Goal: Task Accomplishment & Management: Manage account settings

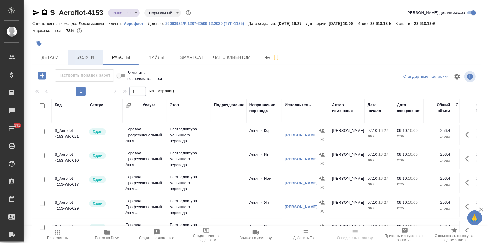
click at [91, 57] on span "Услуги" at bounding box center [85, 57] width 28 height 7
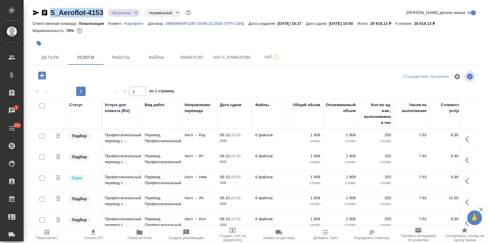
drag, startPoint x: 103, startPoint y: 12, endPoint x: 51, endPoint y: 9, distance: 52.9
click at [51, 9] on div "S_Aeroflot-4153 Выполнен completed Нормальный normal" at bounding box center [112, 12] width 160 height 9
copy link "S_Aeroflot-4153"
drag, startPoint x: 462, startPoint y: 138, endPoint x: 458, endPoint y: 139, distance: 3.8
click at [465, 138] on icon "button" at bounding box center [468, 139] width 7 height 7
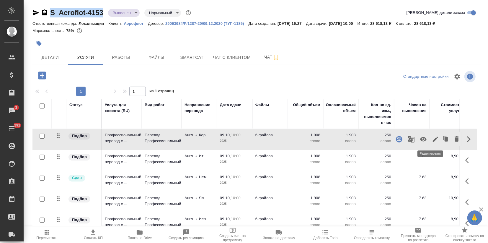
click at [432, 138] on icon "button" at bounding box center [435, 139] width 7 height 7
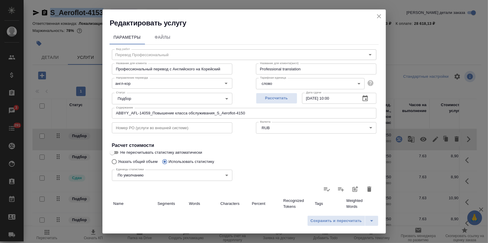
click at [140, 100] on body "🙏 .cls-1 fill:#fff; AWATERA Zagorodnikh Viktoria Клиенты Спецификации Заказы 3 …" at bounding box center [244, 121] width 488 height 243
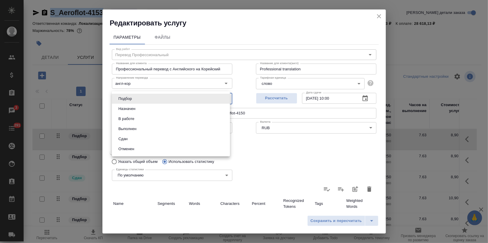
click at [135, 139] on li "Сдан" at bounding box center [171, 139] width 118 height 10
type input "closed"
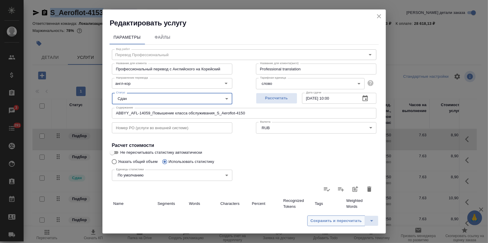
click at [325, 218] on span "Сохранить и пересчитать" at bounding box center [336, 220] width 51 height 7
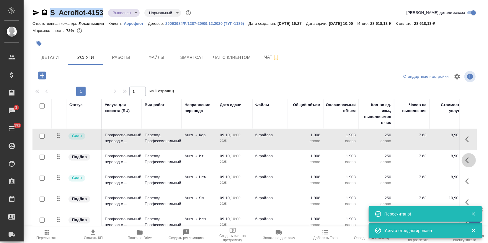
click at [465, 160] on icon "button" at bounding box center [467, 160] width 4 height 6
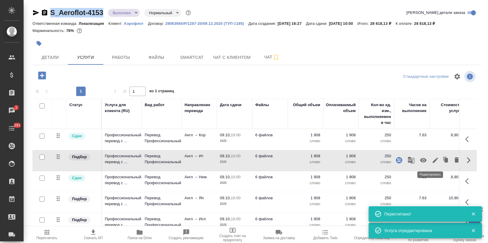
click at [432, 163] on icon "button" at bounding box center [435, 160] width 7 height 7
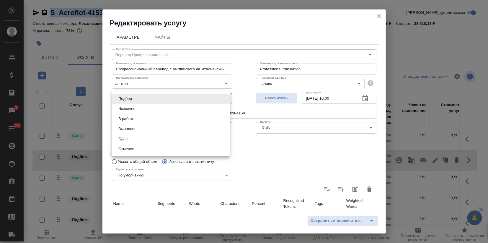
click at [135, 98] on body "🙏 .cls-1 fill:#fff; AWATERA Zagorodnikh Viktoria Клиенты Спецификации Заказы 3 …" at bounding box center [244, 121] width 488 height 243
click at [126, 136] on button "Сдан" at bounding box center [123, 139] width 13 height 6
type input "closed"
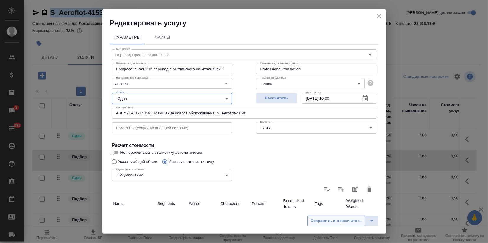
click at [344, 222] on span "Сохранить и пересчитать" at bounding box center [336, 220] width 51 height 7
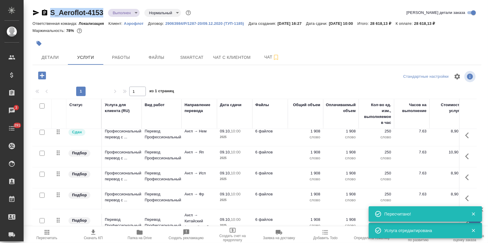
scroll to position [33, 0]
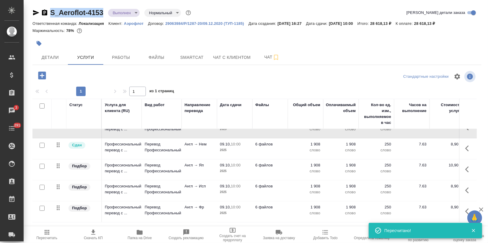
click at [462, 170] on button "button" at bounding box center [469, 169] width 14 height 14
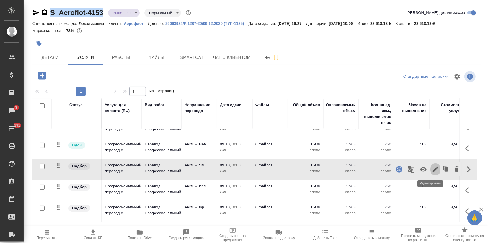
click at [433, 170] on icon "button" at bounding box center [435, 169] width 7 height 7
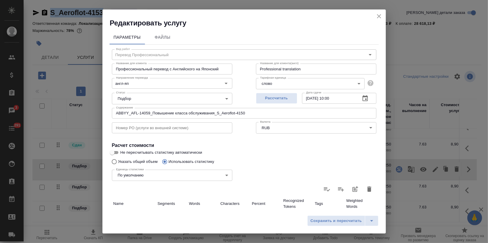
click at [149, 100] on body "🙏 .cls-1 fill:#fff; AWATERA Zagorodnikh Viktoria Клиенты Спецификации Заказы 3 …" at bounding box center [244, 121] width 488 height 243
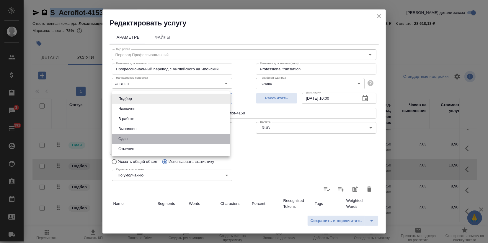
click at [125, 136] on button "Сдан" at bounding box center [123, 139] width 13 height 6
type input "closed"
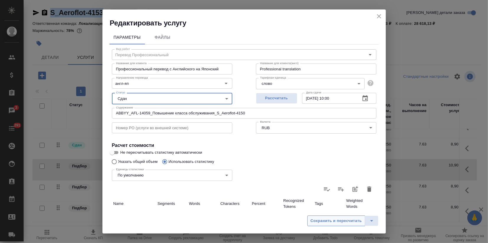
click at [333, 222] on span "Сохранить и пересчитать" at bounding box center [336, 220] width 51 height 7
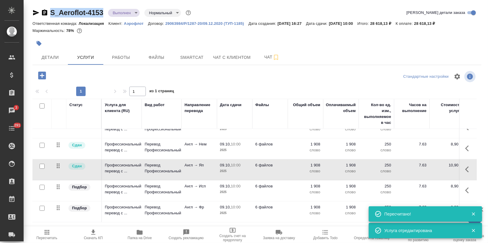
click at [465, 190] on icon "button" at bounding box center [468, 190] width 7 height 7
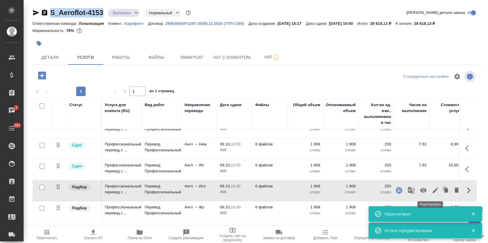
click at [432, 189] on icon "button" at bounding box center [435, 190] width 7 height 7
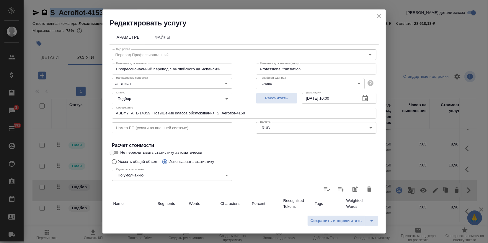
click at [159, 99] on body "🙏 .cls-1 fill:#fff; AWATERA Zagorodnikh Viktoria Клиенты Спецификации Заказы 3 …" at bounding box center [244, 121] width 488 height 243
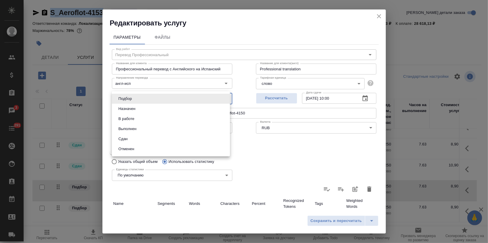
click at [132, 139] on li "Сдан" at bounding box center [171, 139] width 118 height 10
type input "closed"
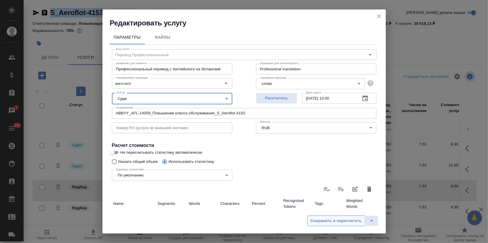
click at [340, 219] on span "Сохранить и пересчитать" at bounding box center [336, 220] width 51 height 7
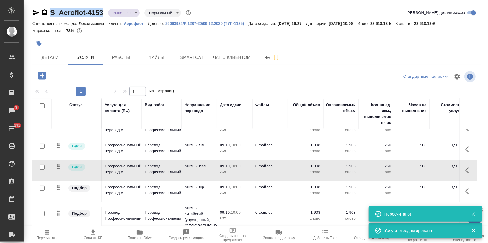
scroll to position [84, 0]
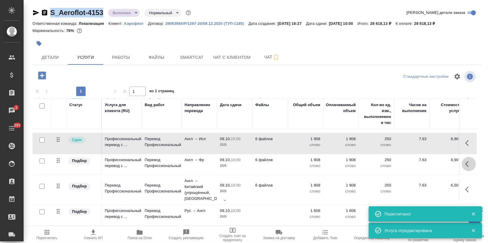
click at [465, 160] on icon "button" at bounding box center [468, 163] width 7 height 7
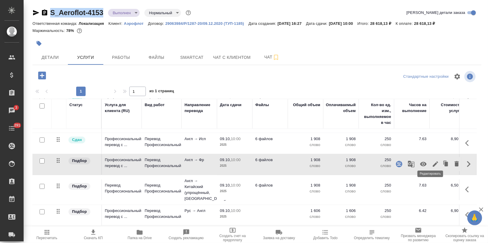
click at [433, 161] on icon "button" at bounding box center [435, 163] width 5 height 5
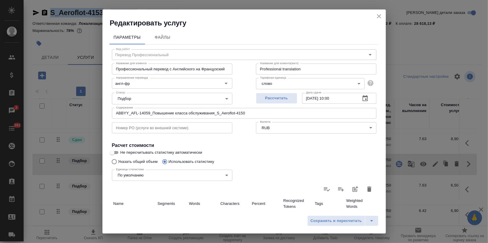
type input "Перевод Профессиональный"
type input "англ-фр"
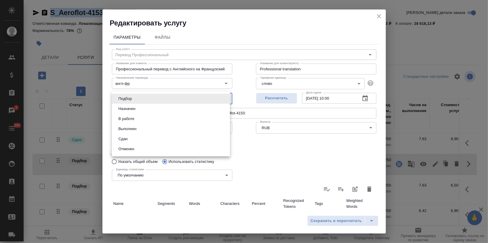
click at [137, 99] on body "🙏 .cls-1 fill:#fff; AWATERA Zagorodnikh Viktoria Клиенты Спецификации Заказы 3 …" at bounding box center [244, 121] width 488 height 243
click at [128, 141] on button "Сдан" at bounding box center [123, 139] width 13 height 6
type input "closed"
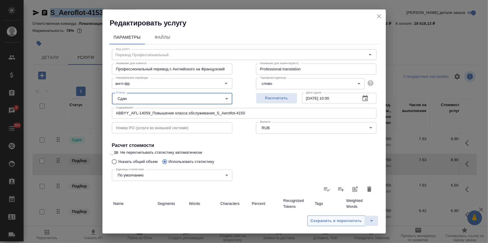
click at [342, 221] on span "Сохранить и пересчитать" at bounding box center [336, 220] width 51 height 7
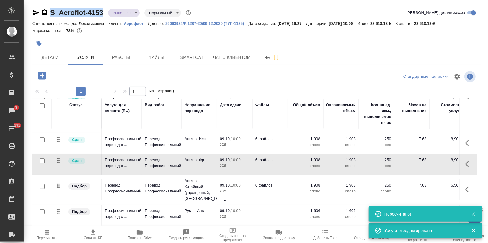
click at [462, 182] on button "button" at bounding box center [469, 189] width 14 height 14
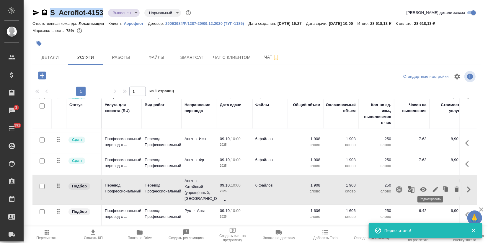
click at [434, 186] on icon "button" at bounding box center [435, 189] width 7 height 7
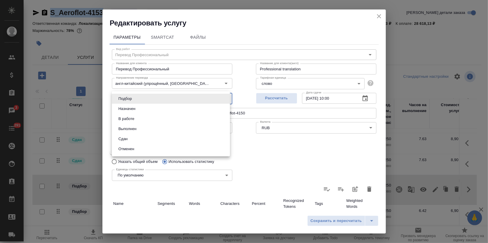
click at [152, 99] on body "🙏 .cls-1 fill:#fff; AWATERA Zagorodnikh Viktoria Клиенты Спецификации Заказы 3 …" at bounding box center [244, 121] width 488 height 243
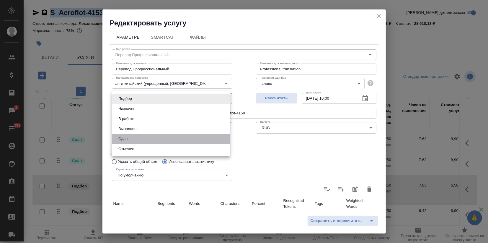
click at [144, 141] on li "Сдан" at bounding box center [171, 139] width 118 height 10
type input "closed"
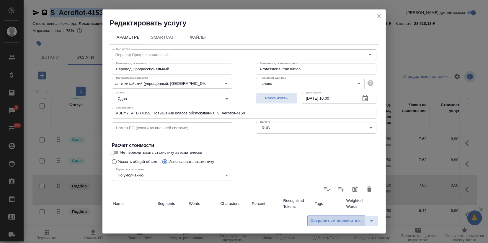
click at [346, 218] on span "Сохранить и пересчитать" at bounding box center [336, 220] width 51 height 7
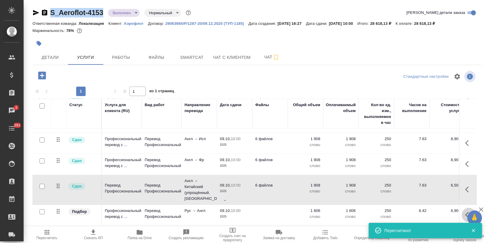
click at [465, 211] on icon "button" at bounding box center [468, 214] width 7 height 7
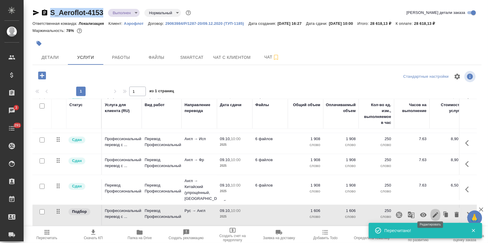
click at [433, 212] on icon "button" at bounding box center [435, 214] width 7 height 7
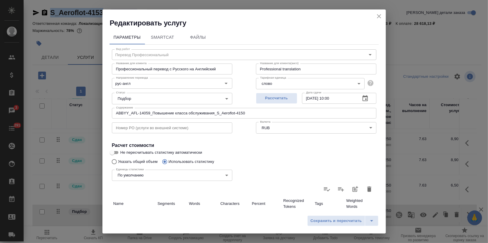
click at [148, 96] on body "🙏 .cls-1 fill:#fff; AWATERA Zagorodnikh Viktoria Клиенты Спецификации Заказы 3 …" at bounding box center [244, 121] width 488 height 243
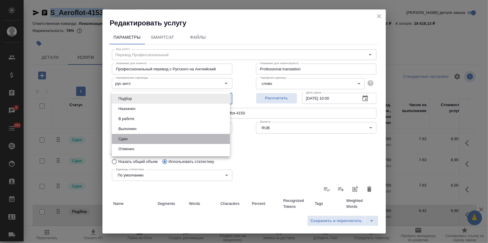
click at [144, 135] on li "Сдан" at bounding box center [171, 139] width 118 height 10
type input "closed"
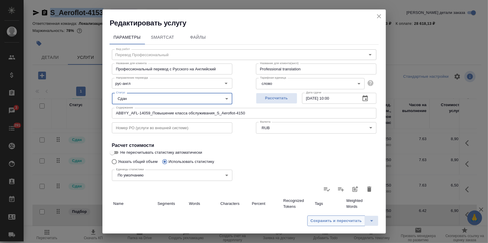
click at [333, 219] on span "Сохранить и пересчитать" at bounding box center [336, 220] width 51 height 7
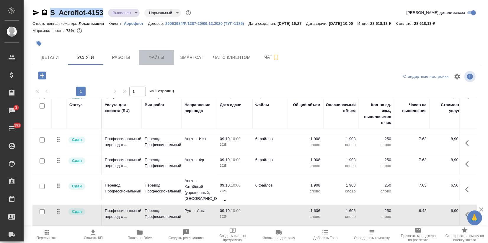
click at [167, 57] on span "Файлы" at bounding box center [156, 57] width 28 height 7
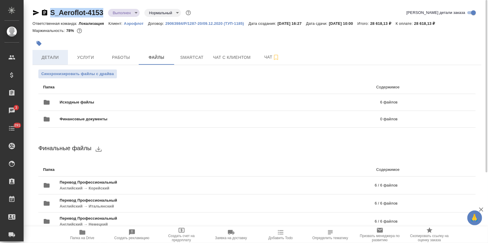
click at [55, 56] on span "Детали" at bounding box center [50, 57] width 28 height 7
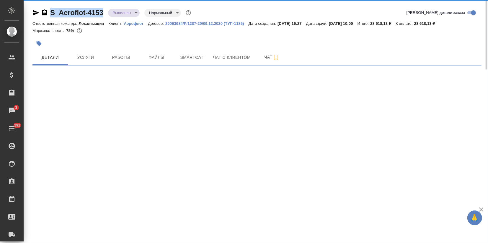
select select "RU"
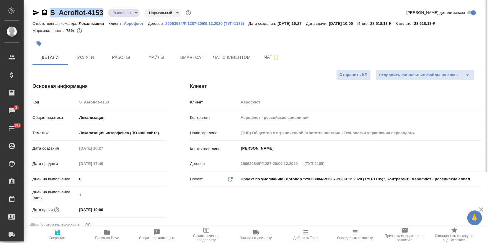
type textarea "x"
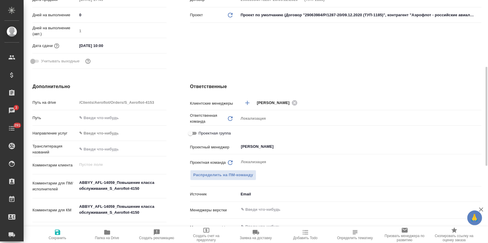
scroll to position [229, 0]
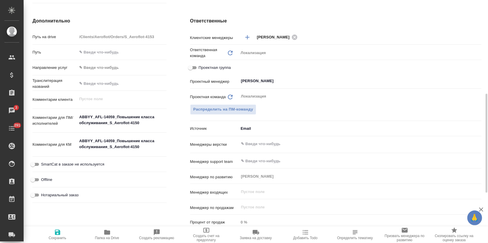
type textarea "x"
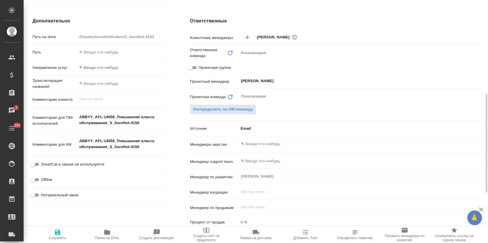
type textarea "x"
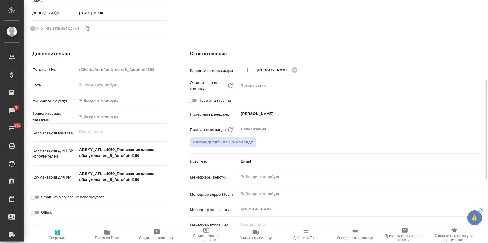
scroll to position [66, 0]
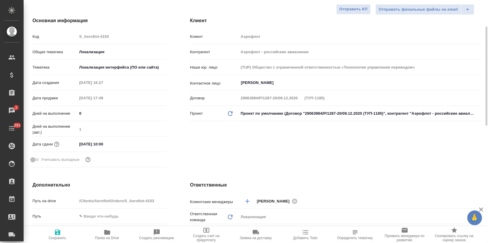
type textarea "x"
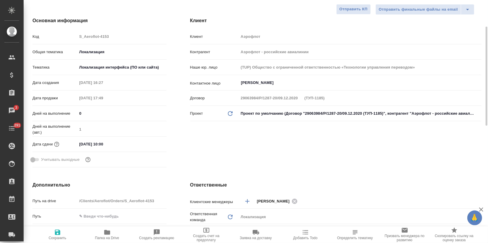
type textarea "x"
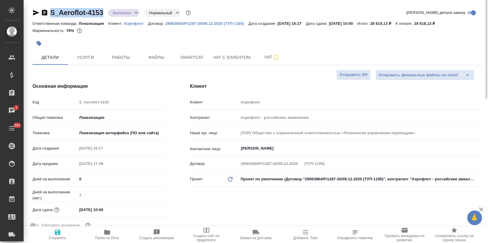
click at [91, 55] on span "Услуги" at bounding box center [85, 57] width 28 height 7
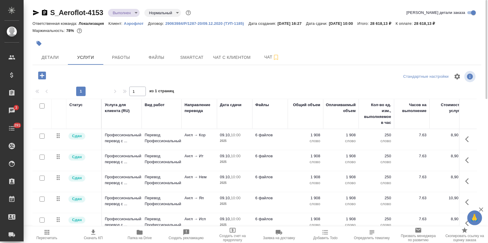
click at [95, 236] on span "Скачать КП" at bounding box center [93, 238] width 19 height 4
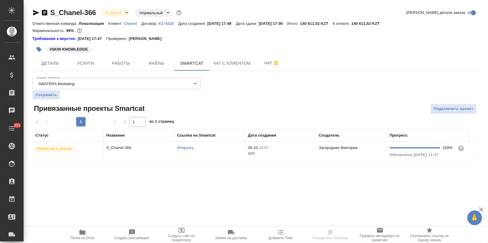
click at [87, 229] on span "Папка на Drive" at bounding box center [82, 234] width 43 height 11
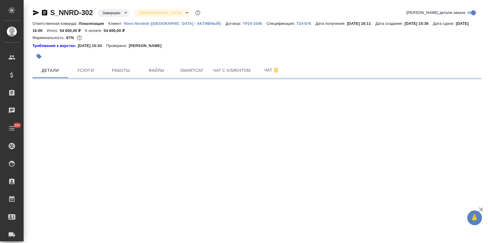
select select "RU"
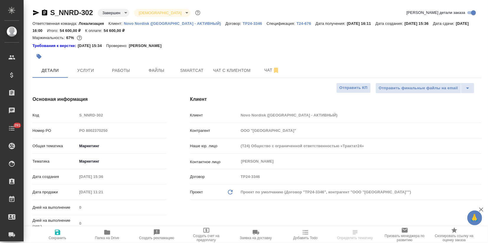
type textarea "x"
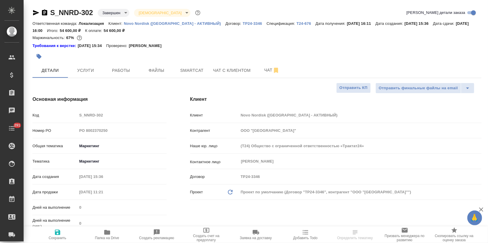
type textarea "x"
select select "RU"
type textarea "x"
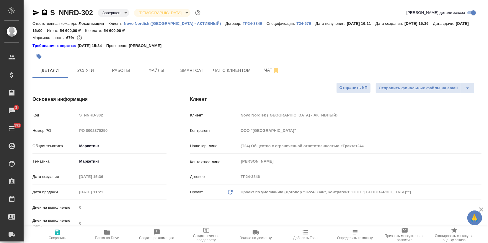
type textarea "x"
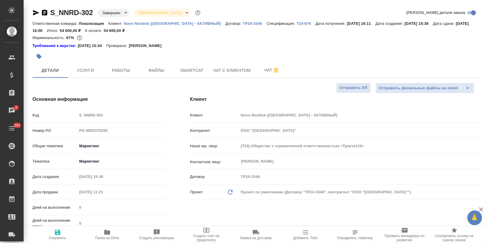
type textarea "x"
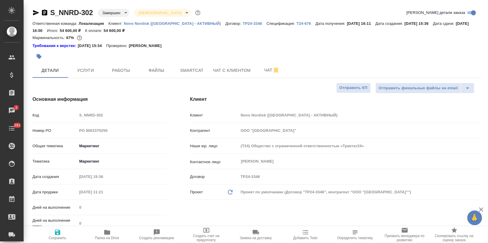
type textarea "x"
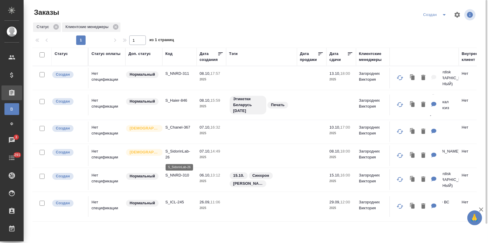
click at [172, 157] on p "S_SidorinLab-26" at bounding box center [179, 154] width 28 height 12
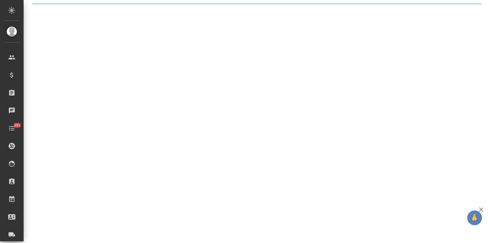
select select "RU"
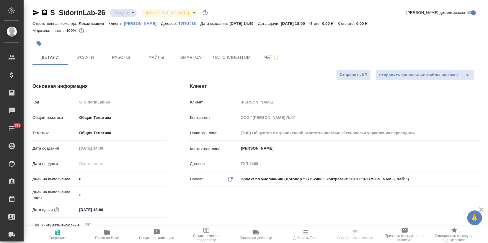
type textarea "x"
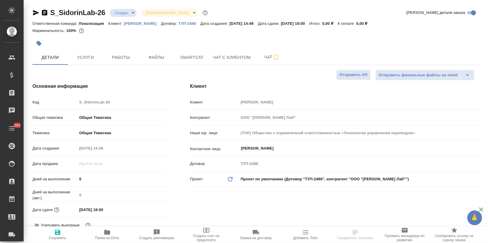
type textarea "x"
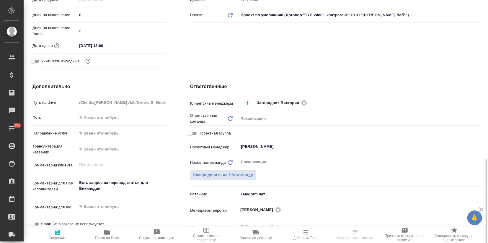
type textarea "x"
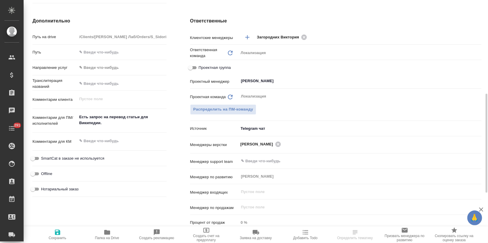
type textarea "x"
drag, startPoint x: 107, startPoint y: 125, endPoint x: 62, endPoint y: 115, distance: 45.6
click at [62, 115] on div "Комментарии для ПМ/исполнителей Есть запрос на перевод статьи для Википедии. x" at bounding box center [99, 120] width 134 height 19
paste textarea "ужно перевести статью на английский язык, переводим весь текст. Перевод должен …"
type textarea "x"
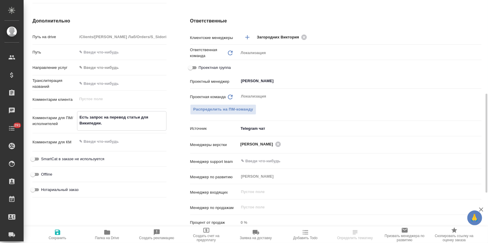
type textarea "Нужно перевести статью на английский язык, переводим весь текст. Перевод должен…"
type textarea "x"
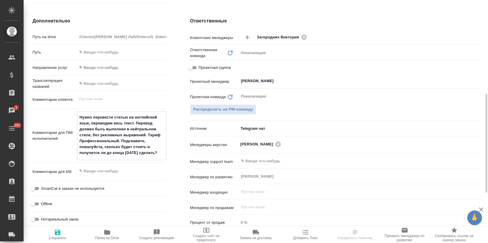
type textarea "Нужно перевести статью на английский язык, переводим весь текст. Перевод должен…"
type textarea "x"
click at [56, 229] on icon "button" at bounding box center [57, 232] width 7 height 7
type textarea "x"
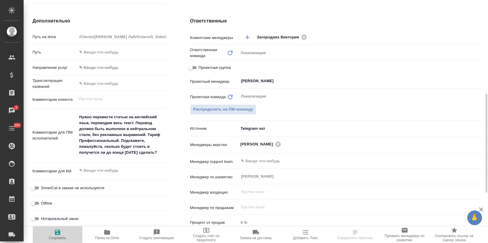
type textarea "x"
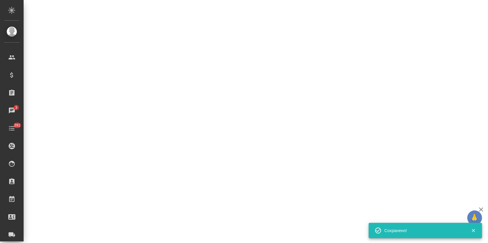
select select "RU"
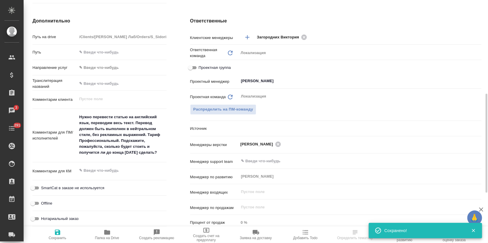
type textarea "x"
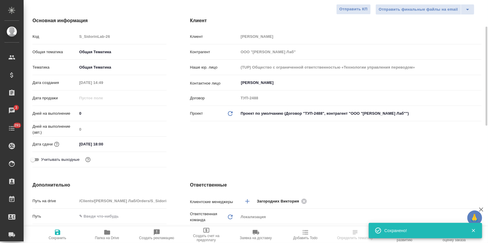
click at [102, 233] on span "Папка на Drive" at bounding box center [107, 234] width 43 height 11
type textarea "x"
select select "RU"
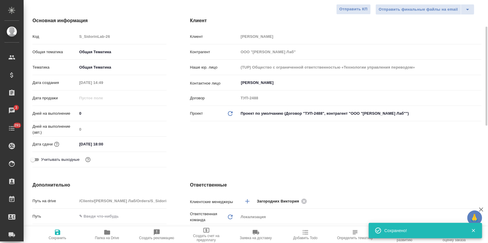
type textarea "x"
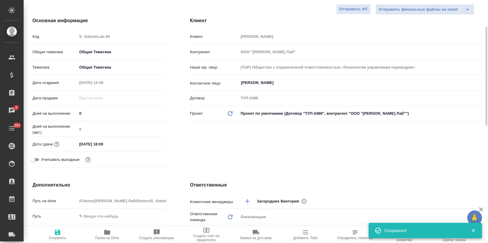
type textarea "x"
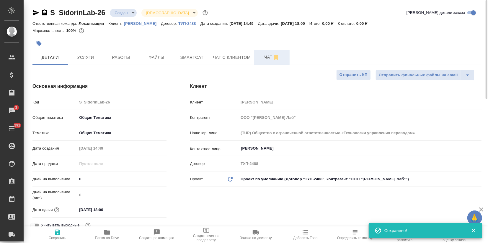
click at [258, 57] on span "Чат" at bounding box center [272, 56] width 28 height 7
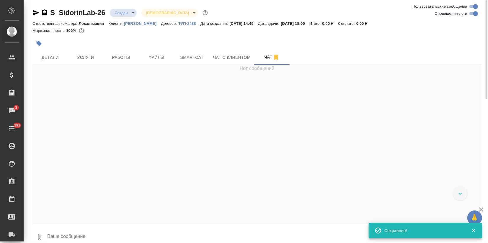
scroll to position [325, 0]
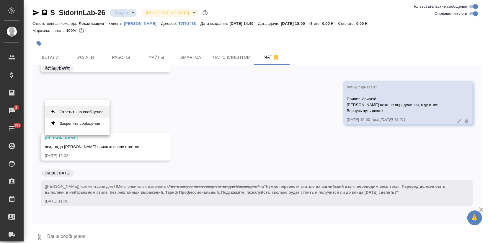
click at [86, 116] on button "Ответить на сообщение" at bounding box center [77, 112] width 65 height 12
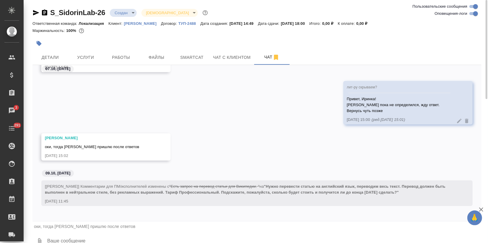
click at [70, 237] on textarea at bounding box center [264, 241] width 435 height 20
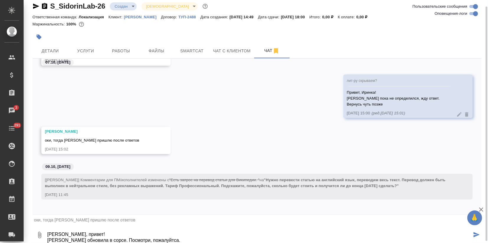
click at [149, 239] on textarea "Иринка, привет! Файл обновила в сорсе. Посмотри, пожалуйтса." at bounding box center [259, 235] width 425 height 20
type textarea "Иринка, привет! Файл обновила в сорсе. Посмотри, пожалуйтст а."
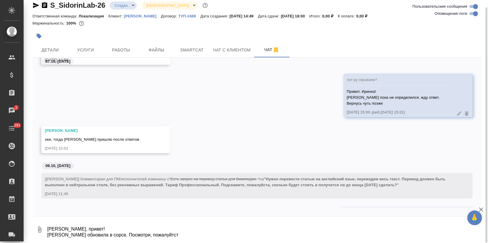
scroll to position [377, 0]
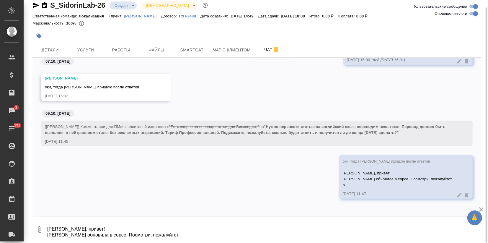
click at [457, 194] on icon at bounding box center [460, 195] width 6 height 6
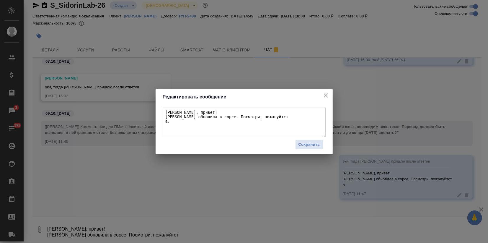
click at [253, 117] on textarea "Иринка, привет! Файл обновила в сорсе. Посмотри, пожалуйтст а." at bounding box center [244, 123] width 163 height 30
click at [259, 118] on textarea "Иринка, привет! Файл обновила в сорсе. Посмотри, пожалуйст а." at bounding box center [244, 123] width 163 height 30
type textarea "[PERSON_NAME], привет! [PERSON_NAME] обновила в сорсе. Посмотри, пожалуйста."
click at [312, 143] on span "Сохранить" at bounding box center [310, 144] width 22 height 7
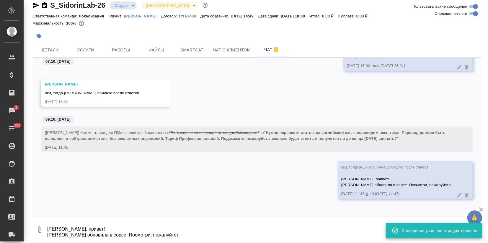
scroll to position [371, 0]
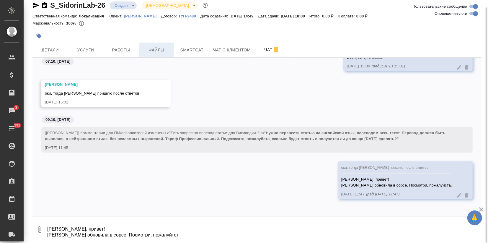
click at [153, 49] on span "Файлы" at bounding box center [156, 49] width 28 height 7
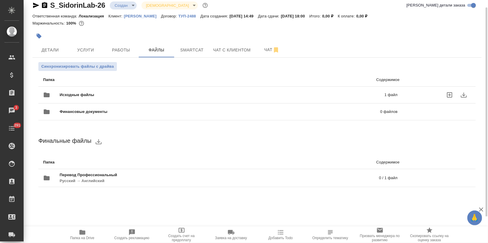
click at [89, 95] on span "Исходные файлы" at bounding box center [150, 95] width 180 height 6
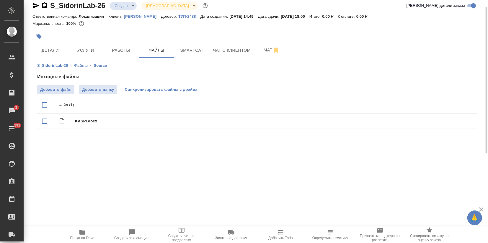
click at [156, 87] on span "Синхронизировать файлы с драйва" at bounding box center [161, 90] width 73 height 6
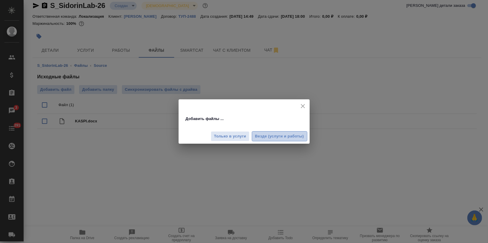
click at [266, 136] on span "Везде (услуги и работы)" at bounding box center [279, 136] width 49 height 7
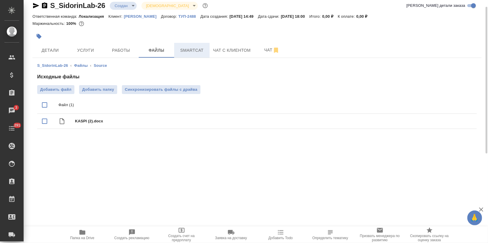
click at [187, 48] on span "Smartcat" at bounding box center [192, 50] width 28 height 7
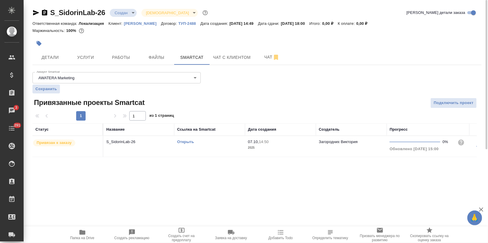
click at [192, 141] on link "Открыть" at bounding box center [185, 141] width 17 height 4
click at [95, 58] on span "Услуги" at bounding box center [85, 57] width 28 height 7
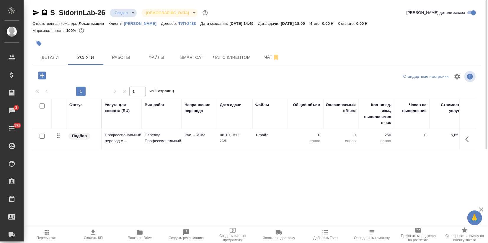
click at [130, 137] on p "Профессиональный перевод с ..." at bounding box center [122, 138] width 34 height 12
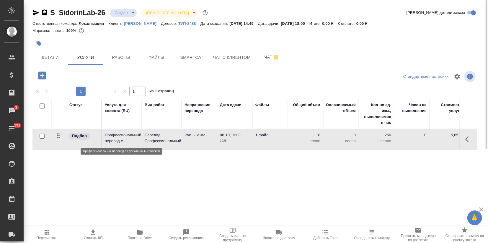
click at [130, 137] on p "Профессиональный перевод с ..." at bounding box center [122, 138] width 34 height 12
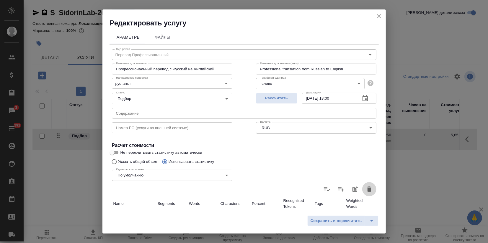
click at [367, 190] on icon "button" at bounding box center [369, 188] width 4 height 5
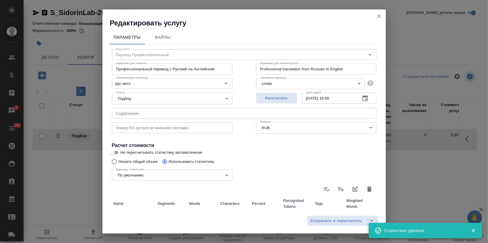
type input "0"
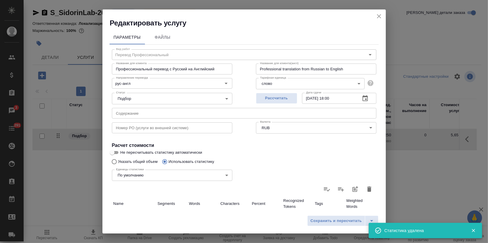
type input "0"
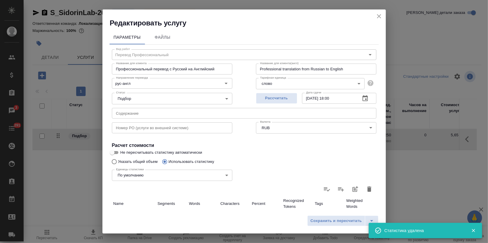
type input "0"
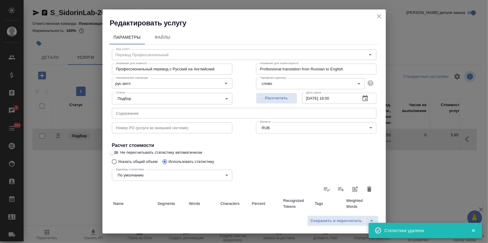
type input "0"
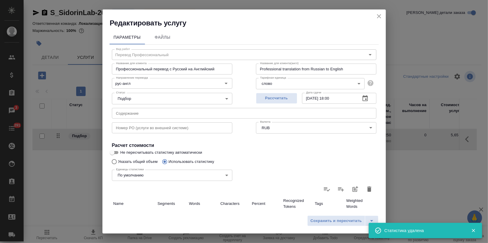
type input "0"
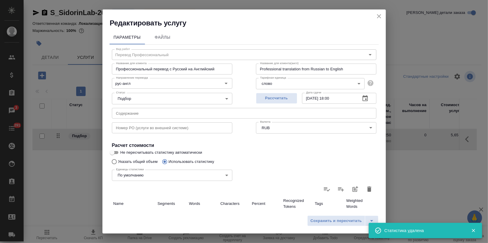
type input "0"
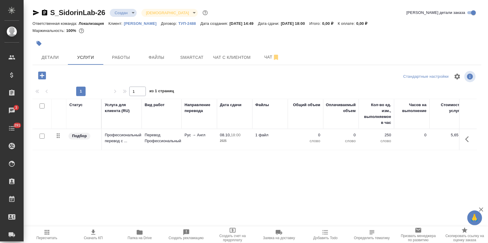
click at [114, 136] on p "Профессиональный перевод с ..." at bounding box center [122, 138] width 34 height 12
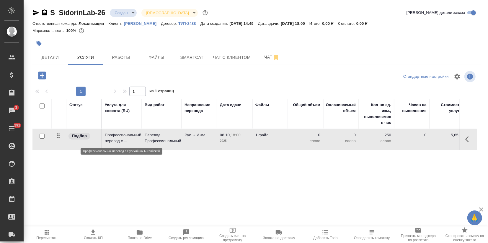
click at [114, 136] on p "Профессиональный перевод с ..." at bounding box center [122, 138] width 34 height 12
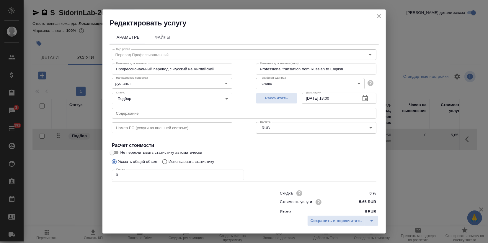
click at [180, 162] on p "Использовать статистику" at bounding box center [192, 162] width 46 height 6
click at [169, 162] on input "Использовать статистику" at bounding box center [163, 161] width 9 height 11
radio input "true"
radio input "false"
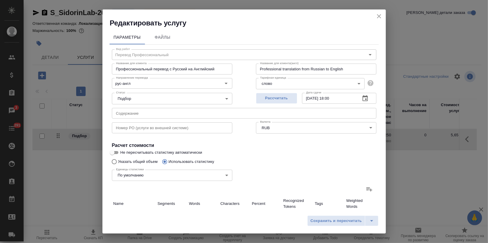
click at [366, 189] on icon at bounding box center [369, 188] width 7 height 7
click at [0, 0] on input "file" at bounding box center [0, 0] width 0 height 0
type input "32"
type input "112"
type input "686"
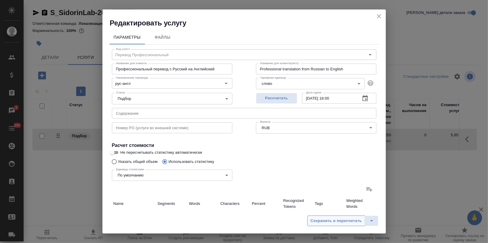
type input "8"
type input "48"
type input "409"
type input "10"
type input "249"
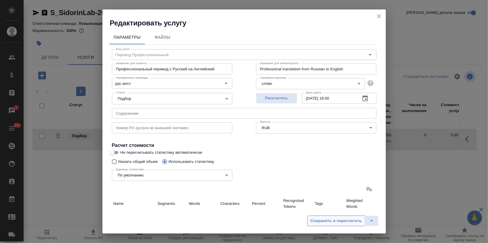
type input "1774"
type input "11"
type input "182"
type input "1311"
type input "4"
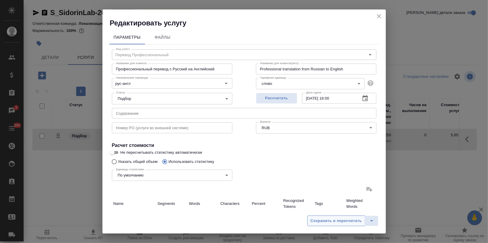
type input "64"
type input "502"
type input "5"
type input "19"
type input "159"
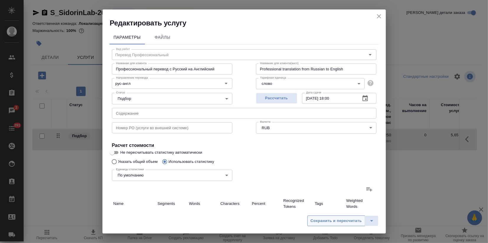
type input "70"
type input "674"
type input "4841"
type input "70"
type input "674"
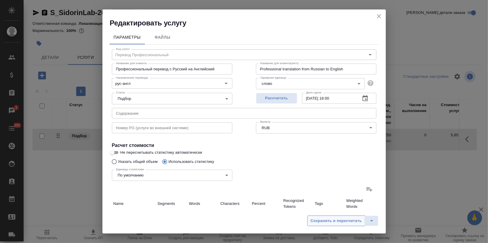
type input "4841"
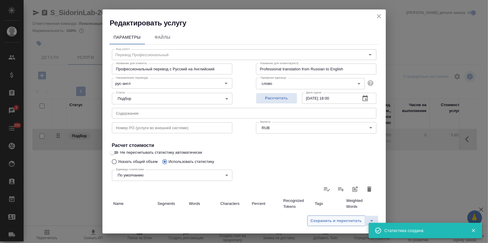
click at [344, 220] on span "Сохранить и пересчитать" at bounding box center [336, 220] width 51 height 7
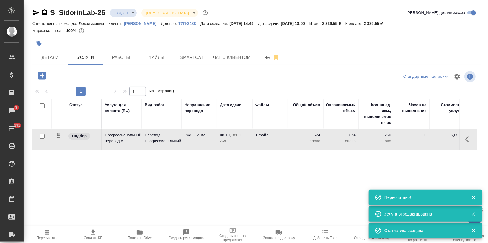
click at [52, 233] on span "Пересчитать" at bounding box center [46, 234] width 39 height 11
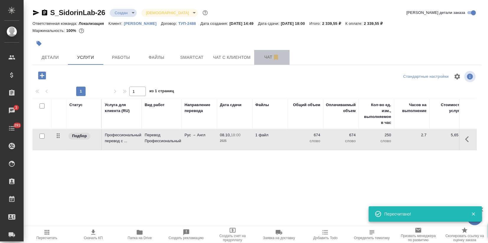
click at [260, 61] on button "Чат" at bounding box center [271, 57] width 35 height 15
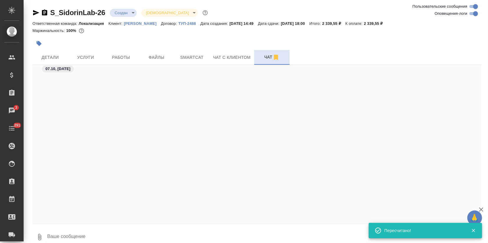
scroll to position [364, 0]
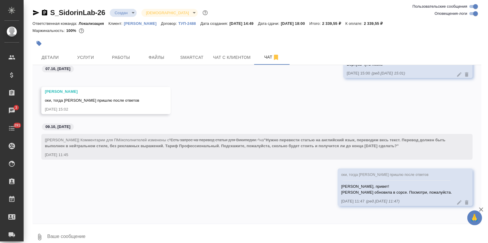
click at [482, 209] on icon "button" at bounding box center [481, 209] width 4 height 4
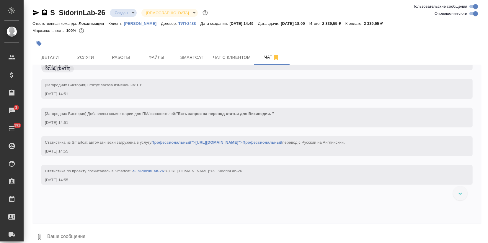
scroll to position [0, 0]
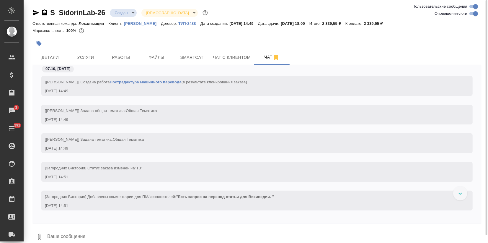
click at [470, 15] on input "Оповещения-логи" at bounding box center [475, 13] width 21 height 7
checkbox input "false"
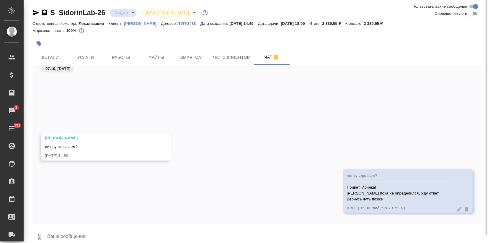
scroll to position [100, 0]
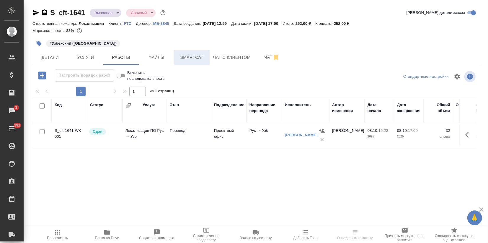
click at [182, 52] on button "Smartcat" at bounding box center [191, 57] width 35 height 15
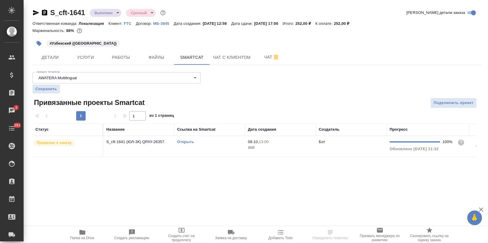
click at [184, 141] on link "Открыть" at bounding box center [185, 141] width 17 height 4
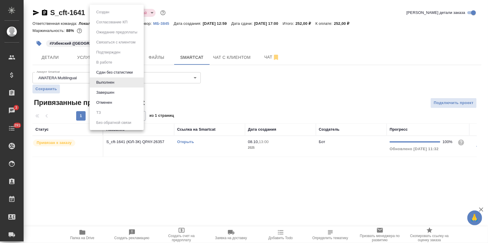
click at [100, 11] on body "🙏 .cls-1 fill:#fff; AWATERA Zagorodnikh Viktoria Клиенты Спецификации Заказы 3 …" at bounding box center [244, 121] width 488 height 243
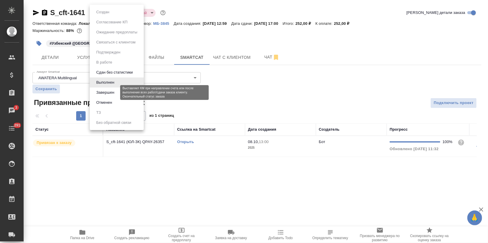
click at [99, 90] on button "Завершен" at bounding box center [106, 92] width 22 height 6
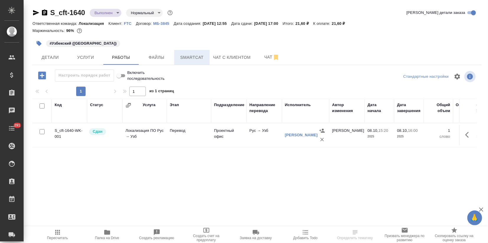
click at [191, 56] on span "Smartcat" at bounding box center [192, 57] width 28 height 7
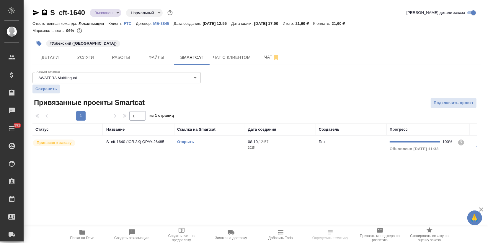
click at [185, 142] on link "Открыть" at bounding box center [185, 141] width 17 height 4
click at [99, 11] on body "🙏 .cls-1 fill:#fff; AWATERA Zagorodnikh Viktoria Клиенты Спецификации Заказы 3 …" at bounding box center [244, 121] width 488 height 243
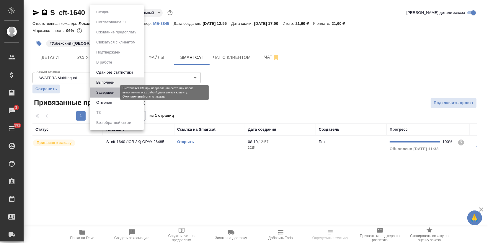
click at [100, 93] on button "Завершен" at bounding box center [106, 92] width 22 height 6
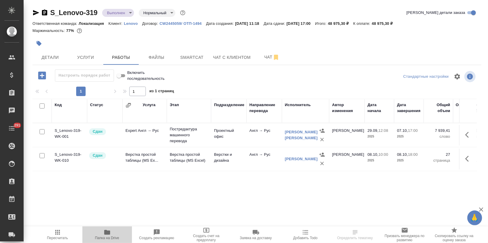
click at [103, 232] on span "Папка на Drive" at bounding box center [107, 234] width 43 height 11
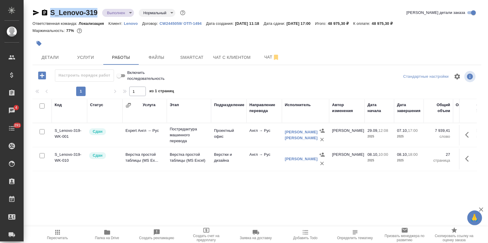
drag, startPoint x: 98, startPoint y: 10, endPoint x: 50, endPoint y: 11, distance: 48.4
click at [50, 11] on div "S_Lenovo-319 Выполнен completed Нормальный normal" at bounding box center [109, 12] width 154 height 9
copy link "S_Lenovo-319"
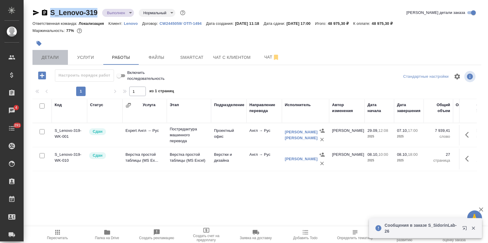
click at [46, 62] on button "Детали" at bounding box center [49, 57] width 35 height 15
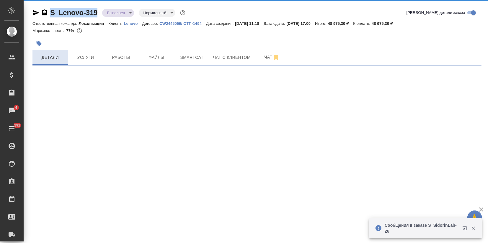
select select "RU"
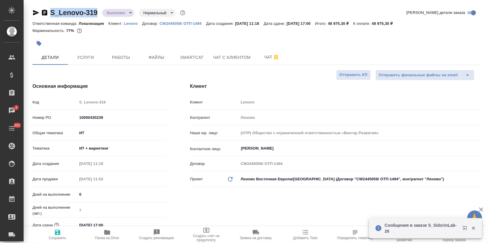
type textarea "x"
click at [139, 24] on p "Lenovo" at bounding box center [133, 23] width 18 height 4
type textarea "x"
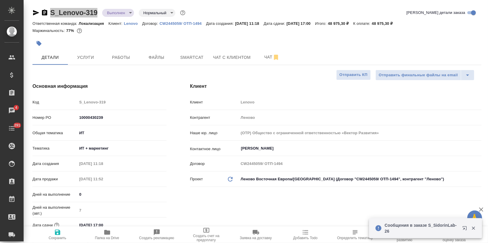
type textarea "x"
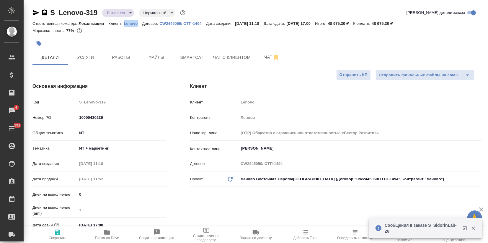
drag, startPoint x: 122, startPoint y: 23, endPoint x: 141, endPoint y: 24, distance: 18.9
click at [141, 24] on div "Ответственная команда: Локализация Клиент: Lenovo Договор: CW2445059/ ОТП-1494 …" at bounding box center [256, 23] width 449 height 7
copy p "Lenovo"
type textarea "x"
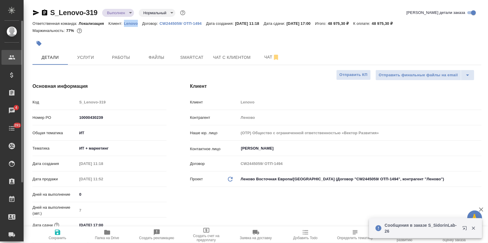
type textarea "x"
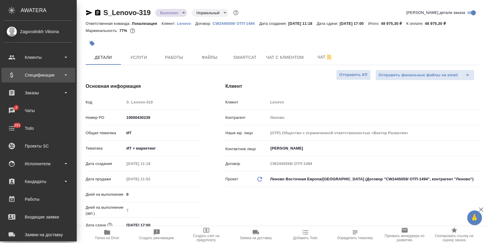
click at [19, 74] on div "Спецификации" at bounding box center [38, 75] width 68 height 9
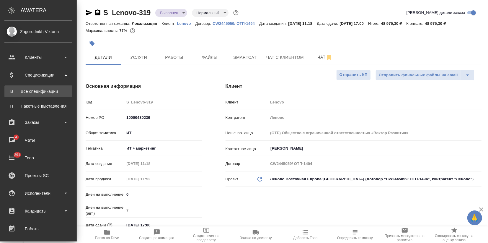
type textarea "x"
click at [36, 90] on div "Все спецификации" at bounding box center [38, 91] width 62 height 6
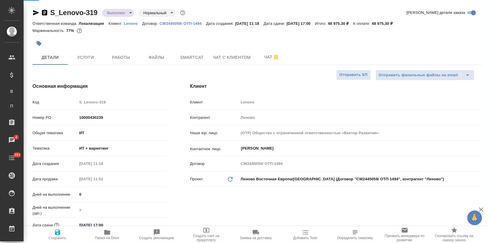
type textarea "x"
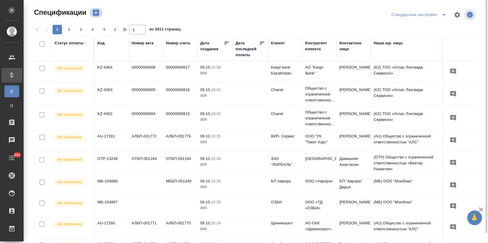
click at [97, 13] on icon "button" at bounding box center [96, 13] width 6 height 6
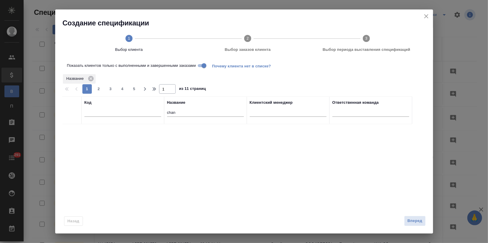
drag, startPoint x: 196, startPoint y: 111, endPoint x: 95, endPoint y: 115, distance: 100.5
click at [95, 115] on tr "Код Название chan Клиентский менеджер Ответственная команда" at bounding box center [237, 110] width 350 height 28
paste input "Lenovo"
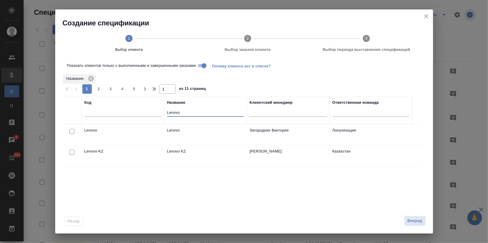
type input "Lenovo"
click at [70, 130] on input "checkbox" at bounding box center [71, 131] width 5 height 5
checkbox input "true"
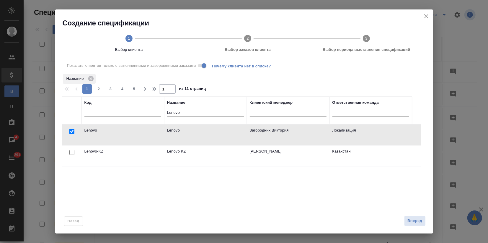
drag, startPoint x: 410, startPoint y: 224, endPoint x: 394, endPoint y: 224, distance: 16.5
click at [411, 224] on span "Вперед" at bounding box center [415, 220] width 15 height 7
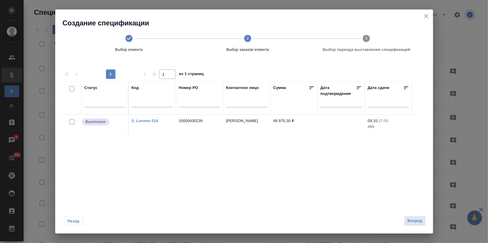
click at [72, 123] on input "checkbox" at bounding box center [71, 121] width 5 height 5
checkbox input "true"
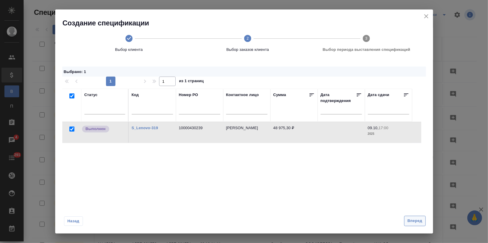
click at [408, 224] on span "Вперед" at bounding box center [415, 220] width 15 height 7
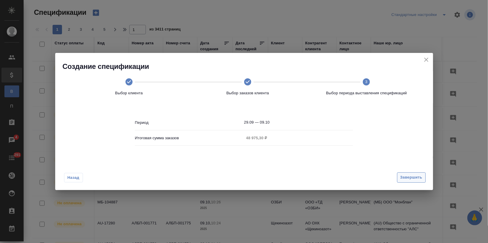
click at [412, 179] on span "Завершить" at bounding box center [411, 177] width 22 height 7
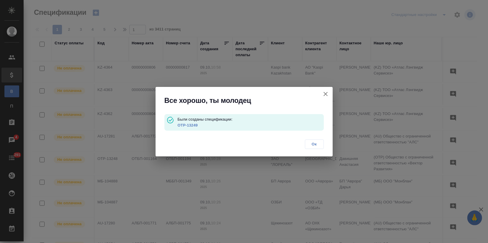
click at [184, 125] on link "OTP-13249" at bounding box center [187, 125] width 20 height 4
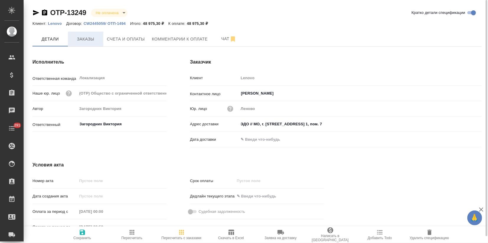
click at [86, 43] on span "Заказы" at bounding box center [85, 38] width 28 height 7
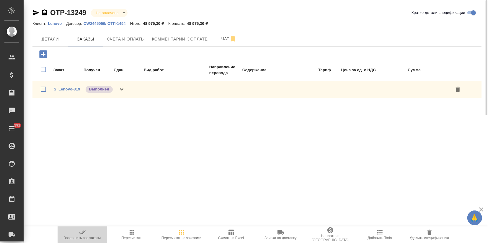
click at [87, 235] on span "Завершить все заказы" at bounding box center [82, 234] width 43 height 11
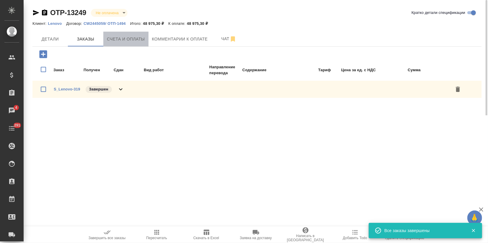
click at [124, 35] on span "Счета и оплаты" at bounding box center [126, 38] width 38 height 7
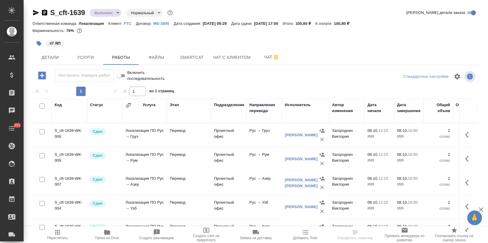
click at [116, 11] on body "🙏 .cls-1 fill:#fff; AWATERA Zagorodnikh [PERSON_NAME] Спецификации Заказы Чаты …" at bounding box center [244, 121] width 488 height 243
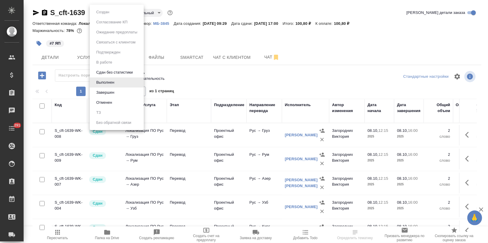
click at [107, 90] on button "Завершен" at bounding box center [106, 92] width 22 height 6
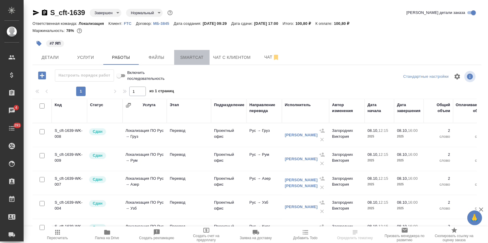
click at [188, 57] on span "Smartcat" at bounding box center [192, 57] width 28 height 7
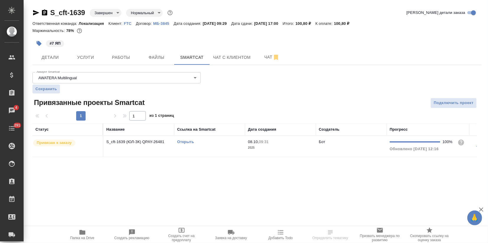
click at [180, 139] on link "Открыть" at bounding box center [185, 141] width 17 height 4
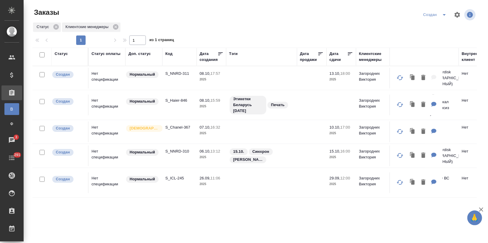
click at [234, 81] on td at bounding box center [261, 78] width 71 height 21
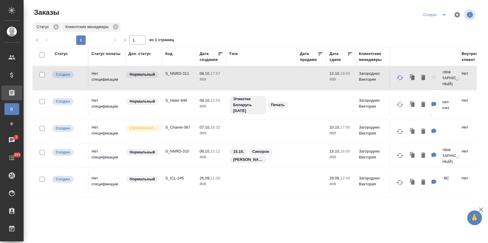
click at [184, 109] on td "S_Haier-846" at bounding box center [179, 105] width 34 height 21
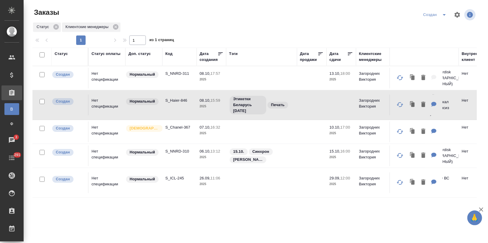
click at [184, 109] on td "S_Haier-846" at bounding box center [179, 105] width 34 height 21
click at [243, 133] on td at bounding box center [261, 131] width 71 height 21
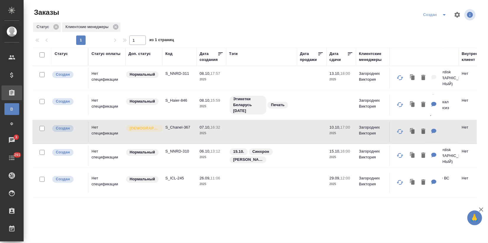
click at [243, 133] on td at bounding box center [261, 131] width 71 height 21
click at [197, 154] on td "06.10, 13:12 2025" at bounding box center [212, 155] width 30 height 21
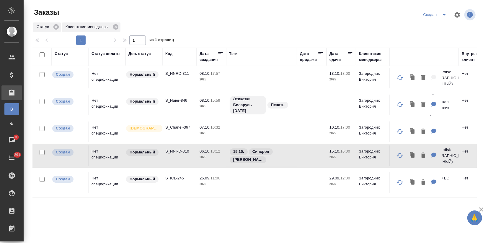
click at [197, 154] on td "06.10, 13:12 2025" at bounding box center [212, 155] width 30 height 21
click at [167, 163] on td "S_NNRD-310" at bounding box center [179, 155] width 34 height 21
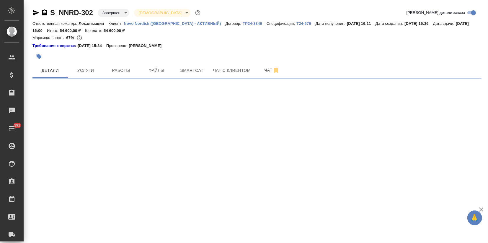
select select "RU"
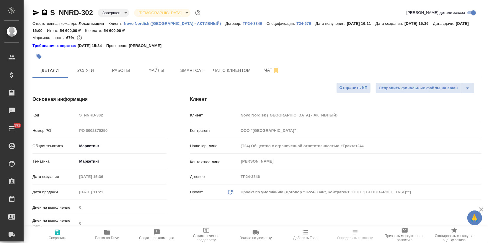
type textarea "x"
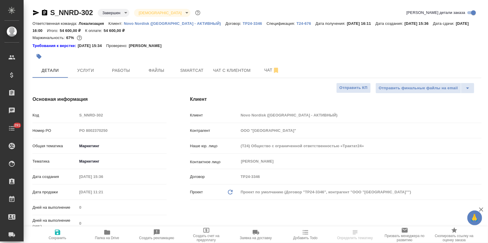
type textarea "x"
select select "RU"
type textarea "x"
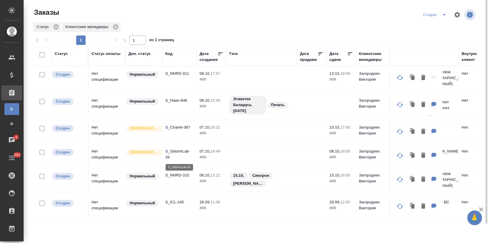
click at [166, 157] on p "S_SidorinLab-26" at bounding box center [179, 154] width 28 height 12
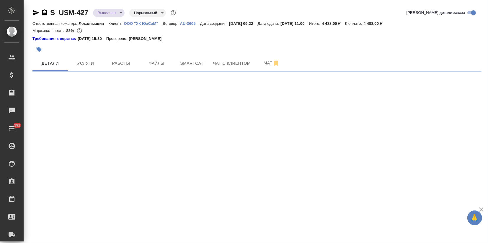
select select "RU"
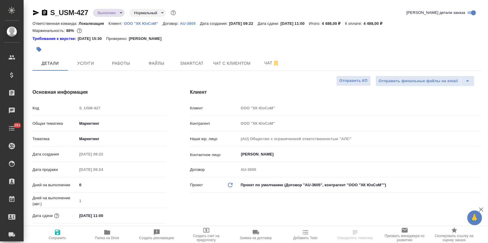
type textarea "x"
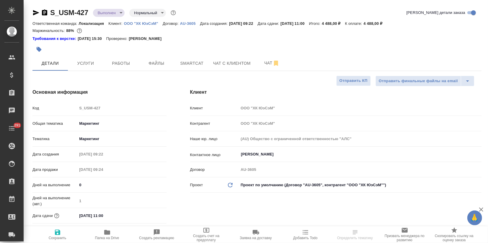
type textarea "x"
select select "RU"
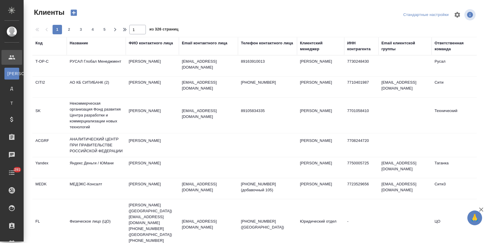
select select "RU"
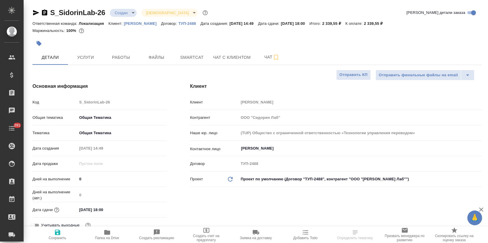
select select "RU"
click at [260, 59] on span "Чат" at bounding box center [272, 56] width 28 height 7
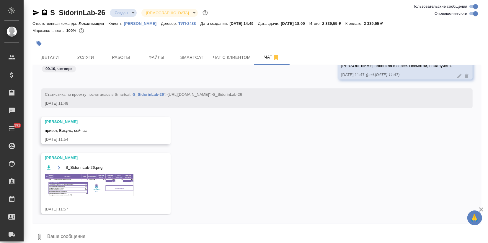
scroll to position [460, 0]
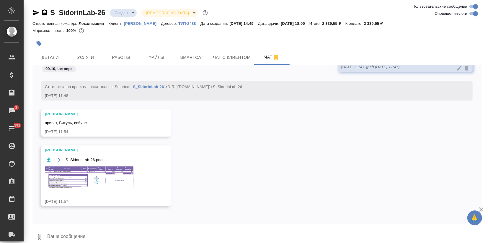
click at [59, 234] on textarea at bounding box center [264, 237] width 435 height 20
type textarea "Спасибо большое!🌷"
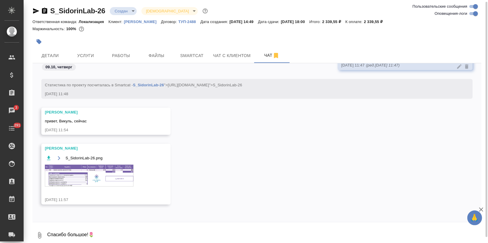
scroll to position [488, 0]
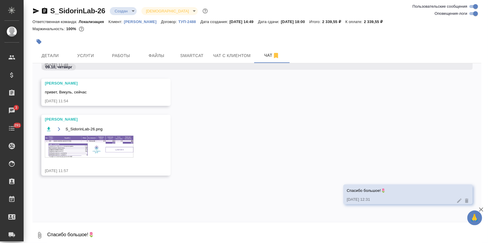
click at [75, 145] on img at bounding box center [89, 147] width 89 height 22
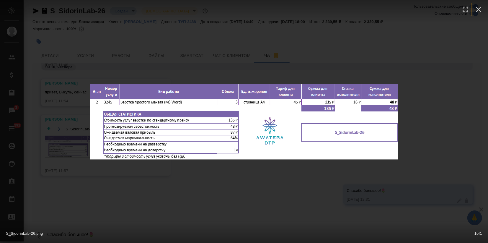
drag, startPoint x: 484, startPoint y: 6, endPoint x: 473, endPoint y: 9, distance: 11.4
click at [483, 6] on button "button" at bounding box center [478, 9] width 13 height 13
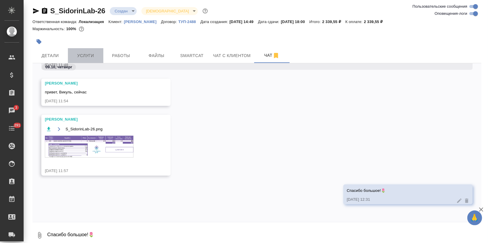
click at [69, 62] on button "Услуги" at bounding box center [85, 55] width 35 height 15
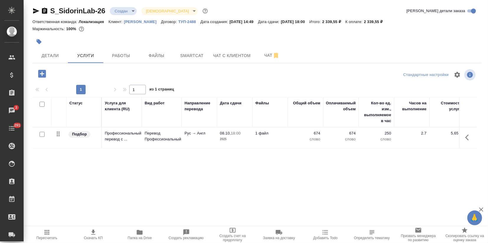
click at [42, 76] on icon "button" at bounding box center [42, 74] width 8 height 8
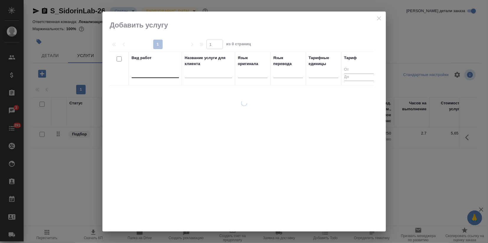
click at [149, 75] on div at bounding box center [155, 72] width 47 height 9
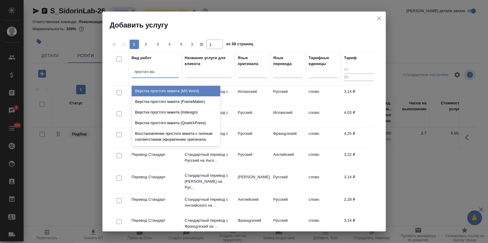
type input "простого мак"
click at [174, 92] on div "Верстка простого макета (MS Word)" at bounding box center [176, 91] width 89 height 11
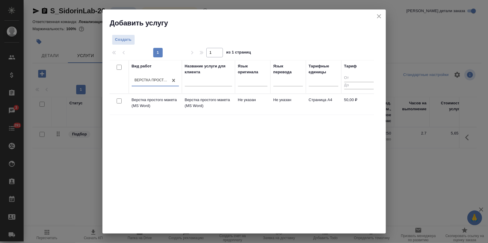
click at [278, 139] on div "Вид работ option Верстка простого макета (MS Word), selected. 0 results availab…" at bounding box center [242, 148] width 265 height 177
click at [237, 102] on td "Не указан" at bounding box center [252, 104] width 35 height 21
click at [236, 102] on td "Не указан" at bounding box center [252, 104] width 35 height 21
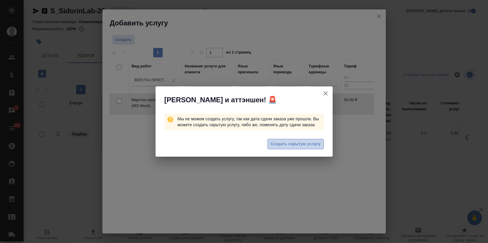
click at [284, 144] on span "Создать скрытую услугу" at bounding box center [296, 144] width 50 height 7
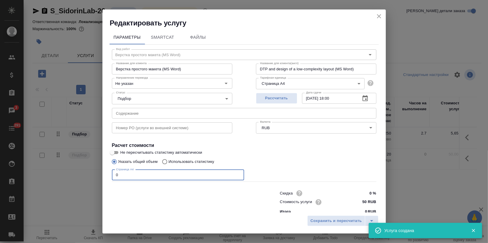
drag, startPoint x: 87, startPoint y: 181, endPoint x: 52, endPoint y: 182, distance: 34.9
click at [55, 184] on div "Редактировать услугу Параметры SmartCat Файлы Вид работ Верстка простого макета…" at bounding box center [244, 121] width 488 height 243
type input "3"
click at [331, 228] on div "Сохранить и пересчитать" at bounding box center [244, 222] width 284 height 21
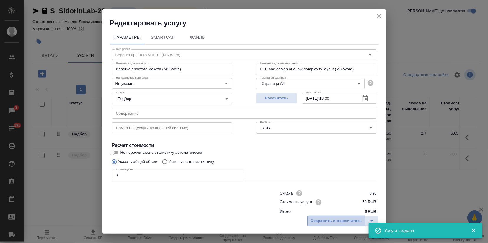
click at [330, 221] on span "Сохранить и пересчитать" at bounding box center [336, 220] width 51 height 7
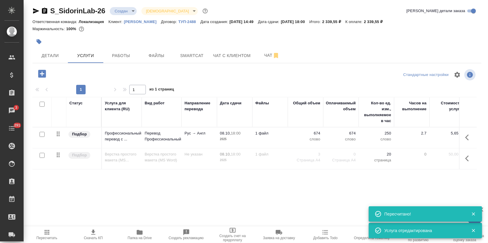
click at [40, 155] on input "checkbox" at bounding box center [42, 155] width 5 height 5
checkbox input "true"
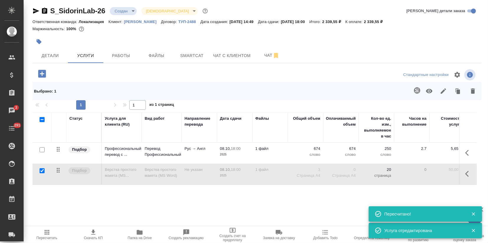
click at [426, 94] on icon "button" at bounding box center [429, 90] width 7 height 7
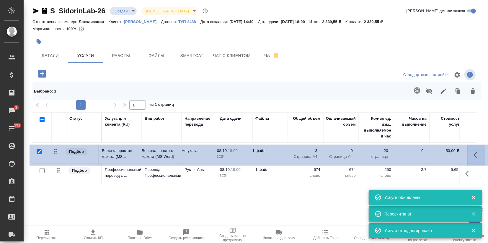
drag, startPoint x: 60, startPoint y: 172, endPoint x: 56, endPoint y: 150, distance: 22.2
click at [56, 150] on table "Статус Услуга для клиента (RU) Вид работ Направление перевода Дата сдачи Файлы …" at bounding box center [310, 148] width 557 height 72
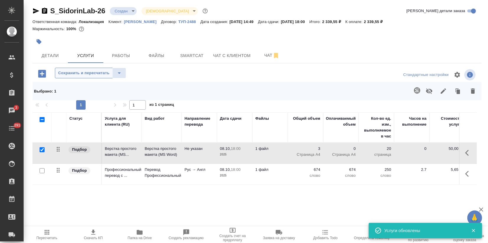
click at [83, 75] on span "Сохранить и пересчитать" at bounding box center [83, 73] width 51 height 7
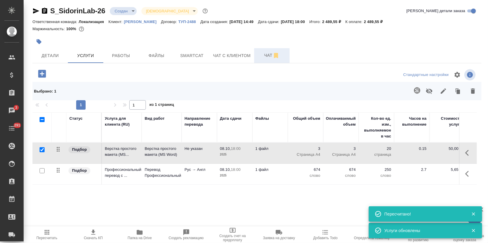
click at [260, 53] on span "Чат" at bounding box center [272, 55] width 28 height 7
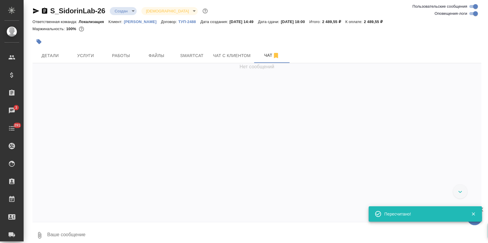
scroll to position [518, 0]
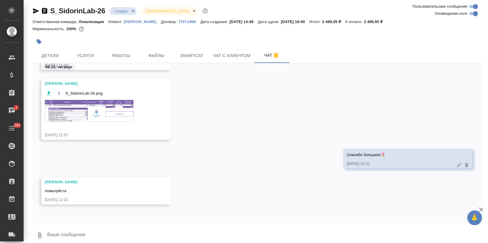
click at [94, 104] on img at bounding box center [89, 111] width 89 height 22
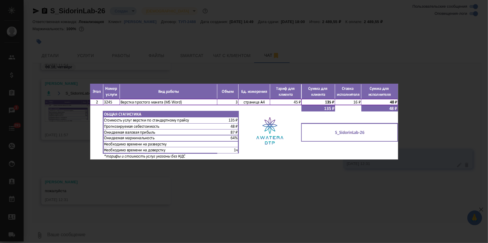
click at [480, 10] on icon "button" at bounding box center [478, 6] width 9 height 9
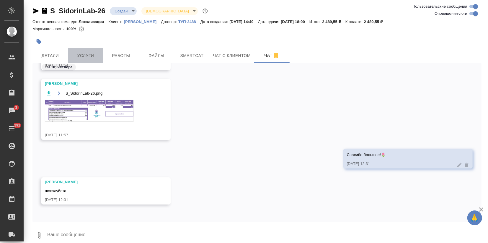
click at [71, 50] on button "Услуги" at bounding box center [85, 55] width 35 height 15
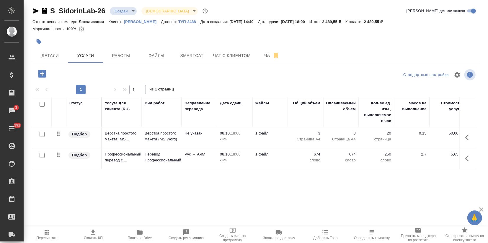
click at [90, 232] on icon "button" at bounding box center [93, 232] width 7 height 7
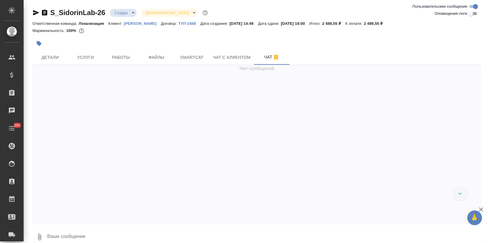
scroll to position [247, 0]
click at [128, 10] on body "🙏 .cls-1 fill:#fff; AWATERA Zagorodnikh [PERSON_NAME] Спецификации Заказы Чаты …" at bounding box center [244, 121] width 488 height 243
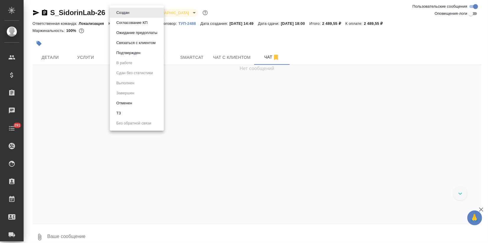
scroll to position [247, 0]
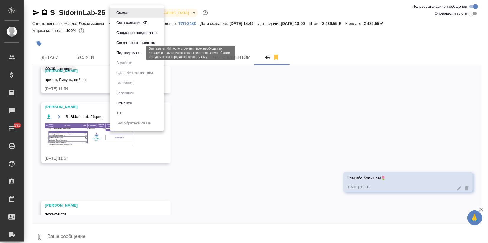
click at [128, 53] on button "Подтвержден" at bounding box center [129, 53] width 28 height 6
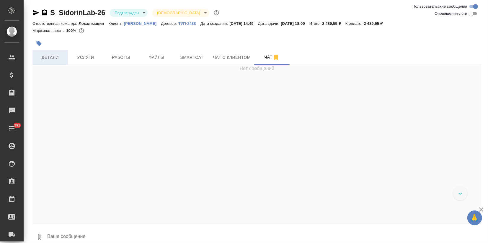
scroll to position [259, 0]
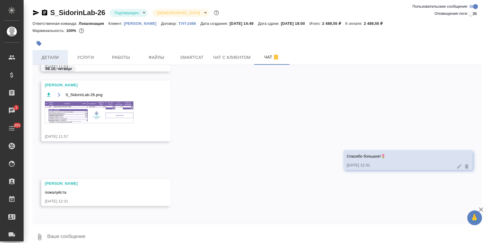
click at [48, 56] on span "Детали" at bounding box center [50, 57] width 28 height 7
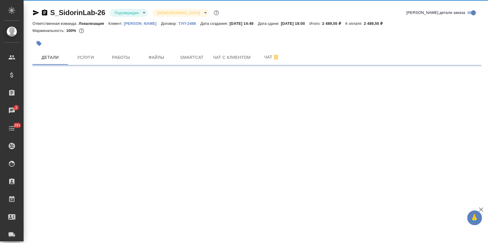
select select "RU"
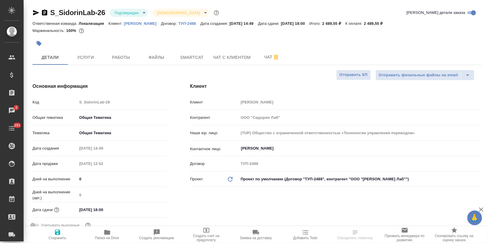
type textarea "x"
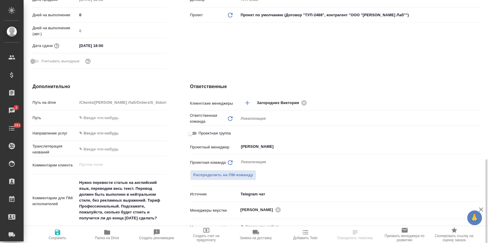
scroll to position [229, 0]
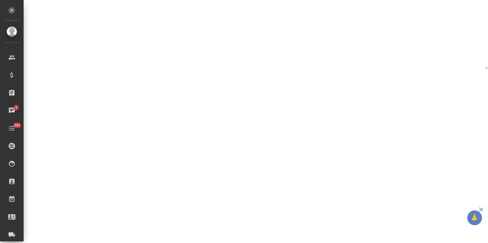
select select "RU"
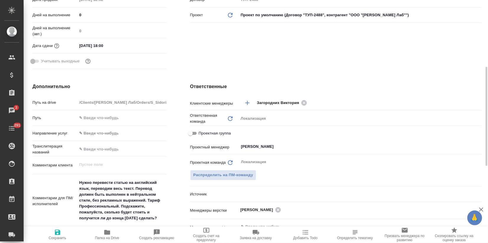
type textarea "x"
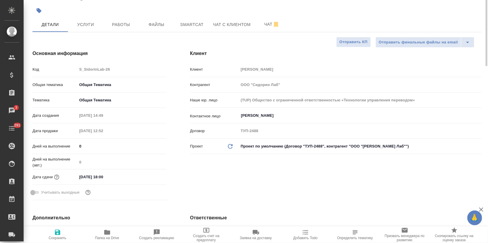
scroll to position [0, 0]
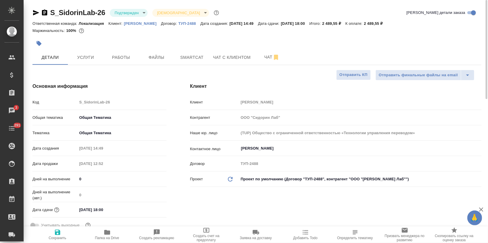
click at [36, 11] on icon "button" at bounding box center [35, 12] width 7 height 7
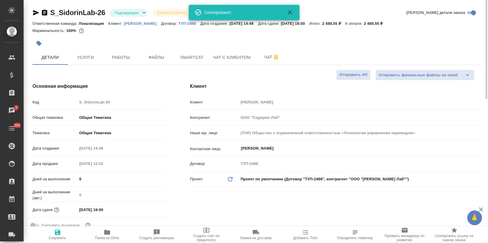
type textarea "x"
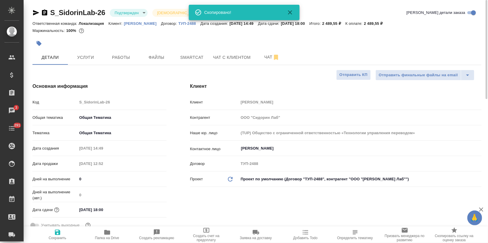
type textarea "x"
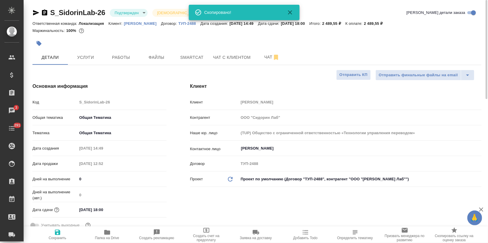
type textarea "x"
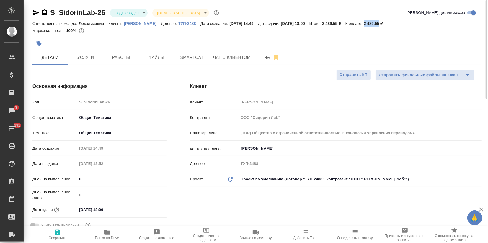
drag, startPoint x: 370, startPoint y: 23, endPoint x: 387, endPoint y: 24, distance: 17.5
click at [387, 24] on div "Ответственная команда: Локализация Клиент: [PERSON_NAME] Лаб Договор: ТУП-2488 …" at bounding box center [256, 23] width 449 height 7
type textarea "x"
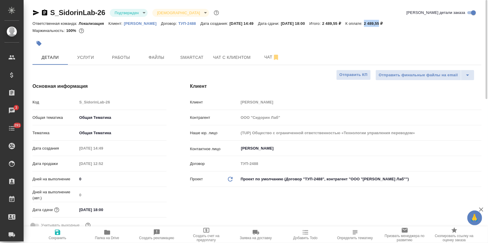
type textarea "x"
copy p "2 489,55"
type textarea "x"
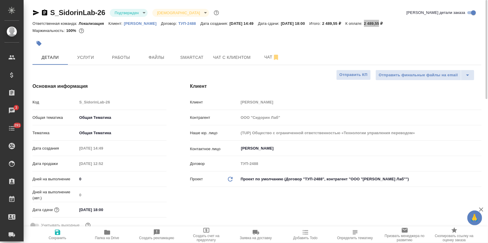
type textarea "x"
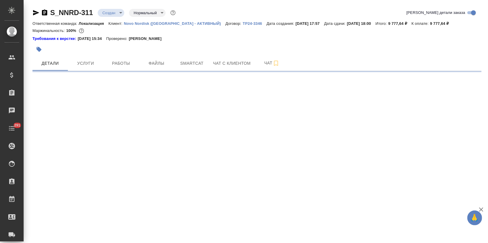
select select "RU"
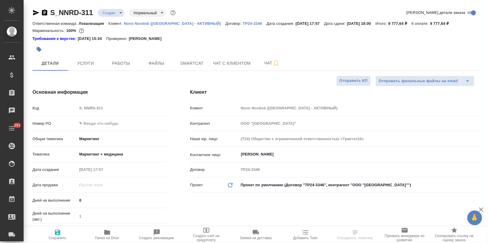
type textarea "x"
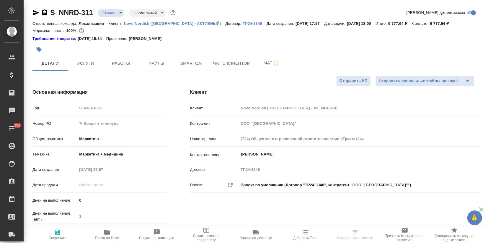
type textarea "x"
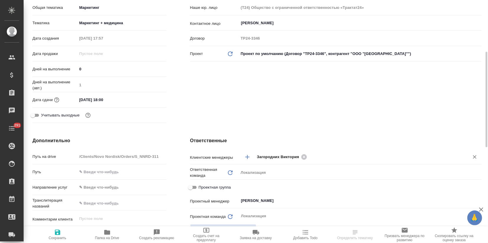
type textarea "x"
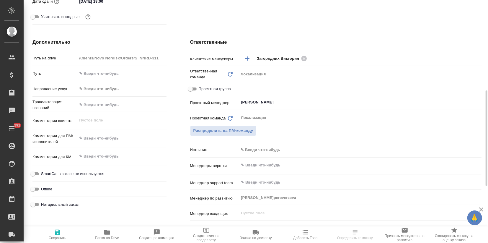
click at [251, 150] on body "🙏 .cls-1 fill:#fff; AWATERA Zagorodnikh [PERSON_NAME] Спецификации Заказы Чаты …" at bounding box center [244, 121] width 488 height 243
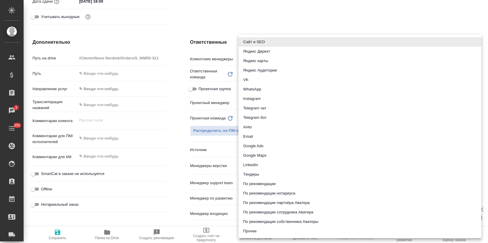
click at [248, 133] on li "Email" at bounding box center [360, 136] width 243 height 9
type textarea "x"
type input "emailAds"
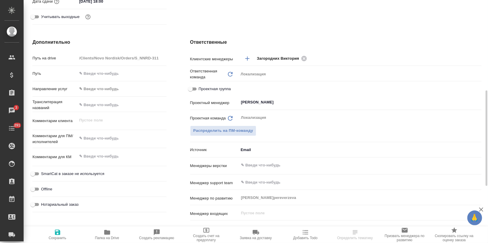
click at [57, 229] on icon "button" at bounding box center [57, 231] width 5 height 5
type textarea "x"
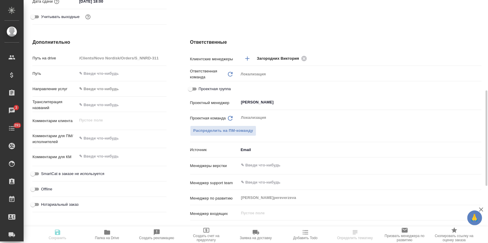
type textarea "x"
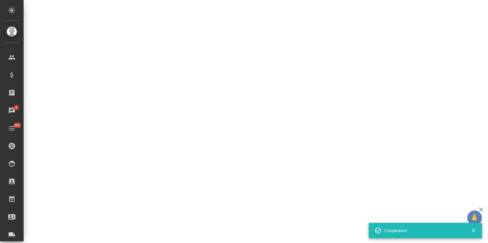
select select "RU"
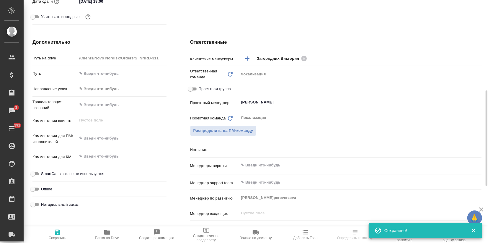
type textarea "x"
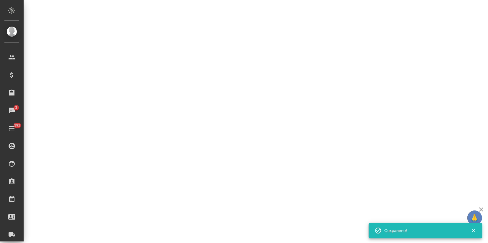
select select "RU"
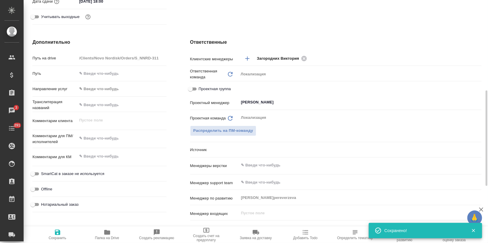
type textarea "x"
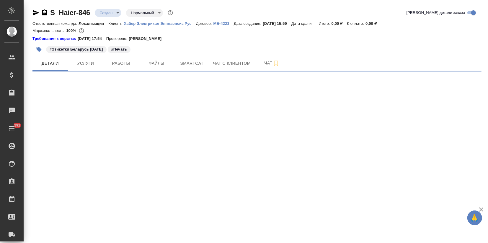
select select "RU"
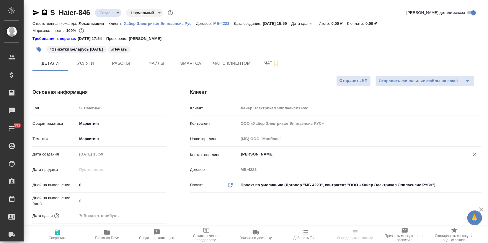
type textarea "x"
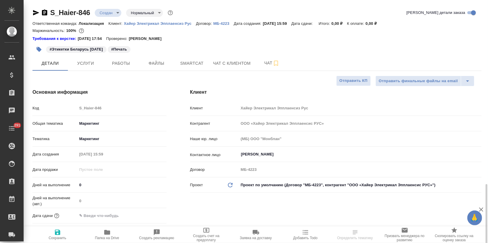
type textarea "x"
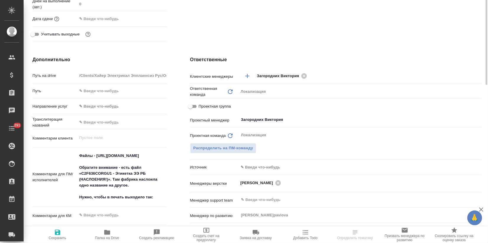
scroll to position [229, 0]
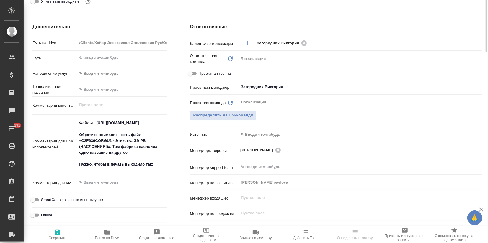
type textarea "x"
click at [257, 133] on body "🙏 .cls-1 fill:#fff; AWATERA Zagorodnikh [PERSON_NAME] Спецификации Заказы Чаты …" at bounding box center [244, 121] width 488 height 243
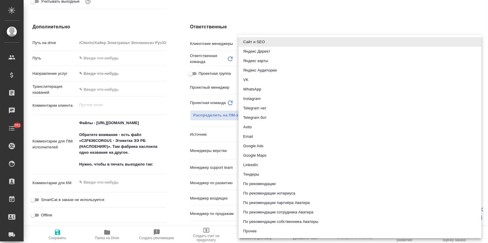
click at [252, 134] on li "Email" at bounding box center [360, 136] width 243 height 9
type textarea "x"
type input "emailAds"
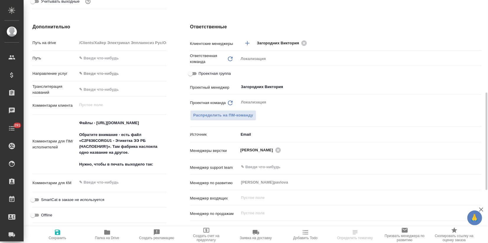
click at [54, 231] on icon "button" at bounding box center [57, 232] width 7 height 7
type textarea "x"
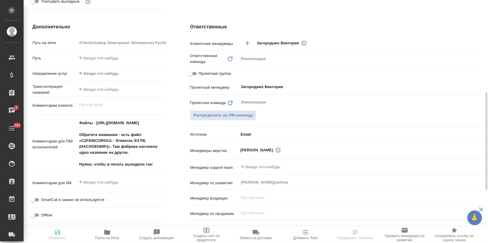
type textarea "x"
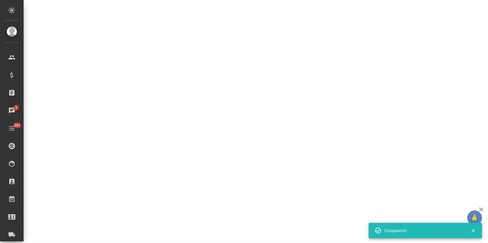
select select "RU"
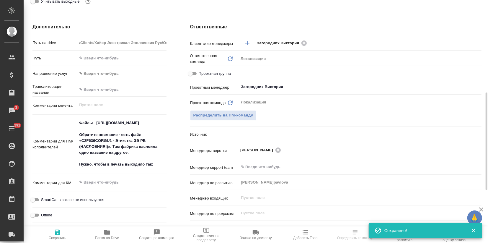
type textarea "x"
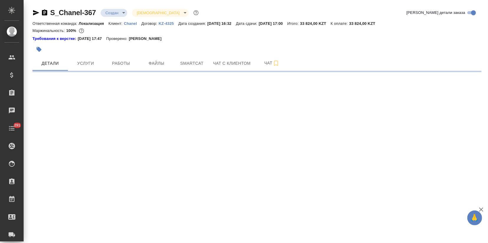
select select "RU"
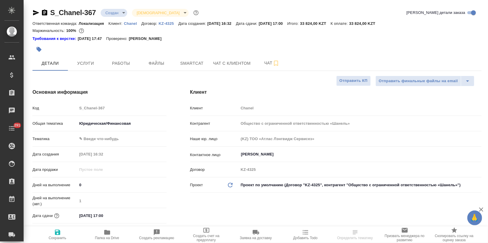
type textarea "x"
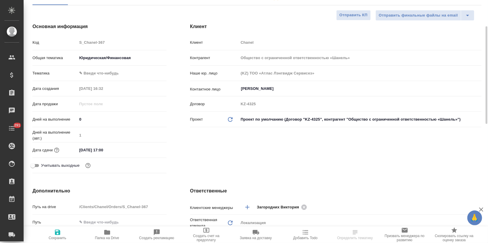
type textarea "x"
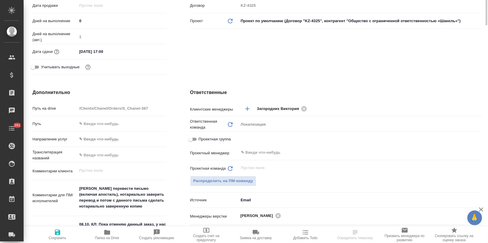
type textarea "x"
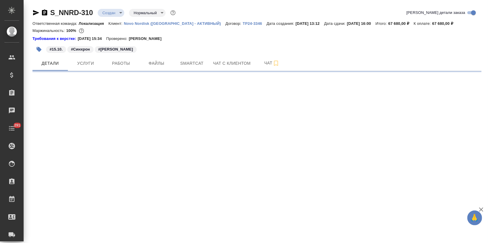
select select "RU"
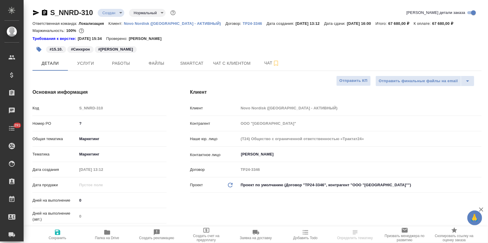
type textarea "x"
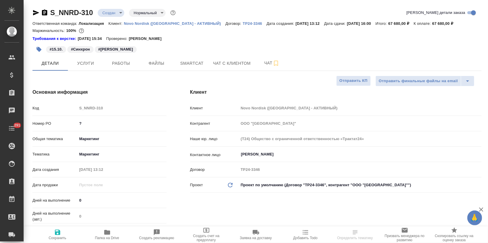
type textarea "x"
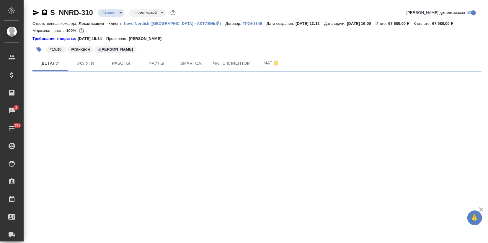
select select "RU"
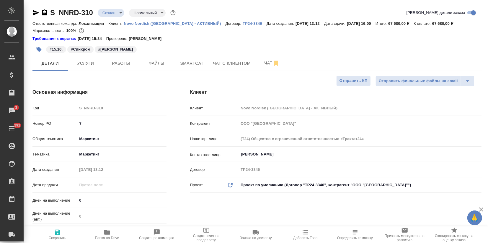
type textarea "x"
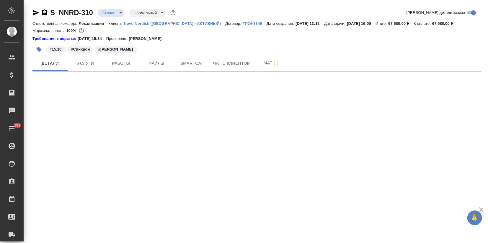
select select "RU"
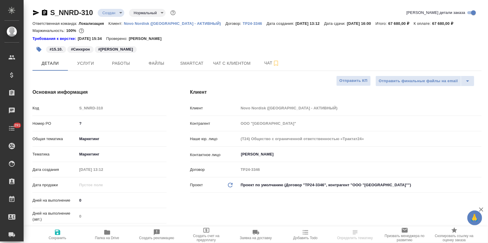
type textarea "x"
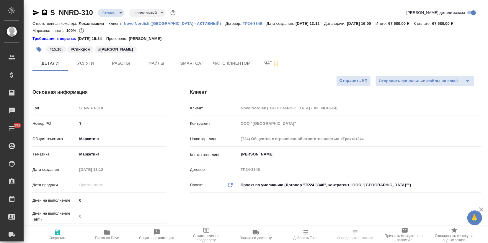
type textarea "x"
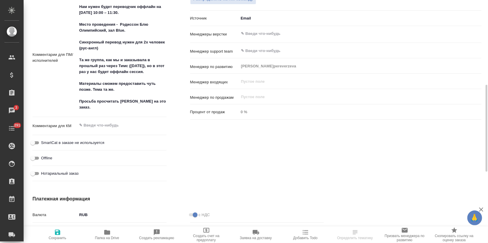
scroll to position [394, 0]
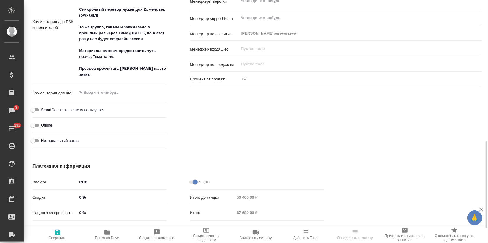
type textarea "x"
click at [92, 95] on textarea at bounding box center [121, 93] width 89 height 10
type textarea "Ж"
type textarea "x"
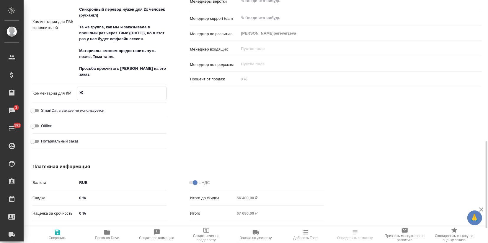
type textarea "x"
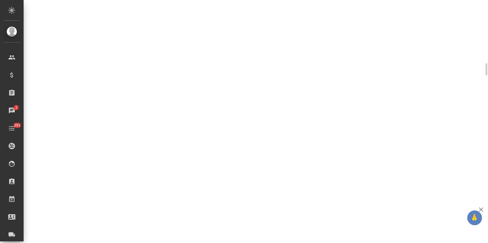
select select "RU"
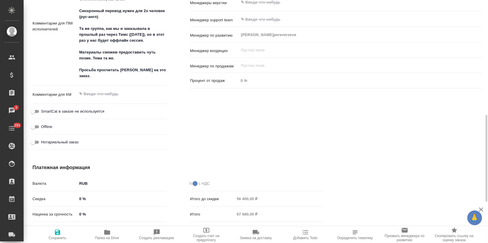
scroll to position [373, 0]
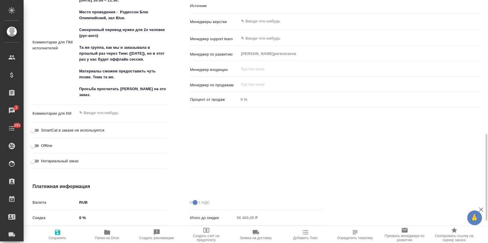
type textarea "x"
click at [97, 113] on textarea at bounding box center [121, 113] width 89 height 10
type textarea "x"
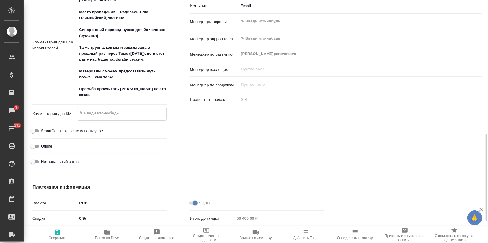
type textarea "x"
type textarea "0"
type textarea "x"
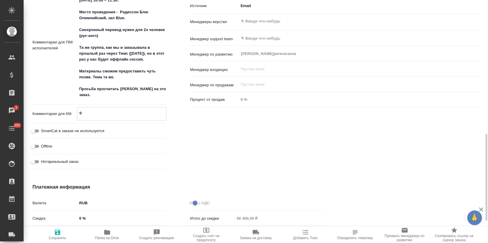
type textarea "08"
type textarea "x"
type textarea "08."
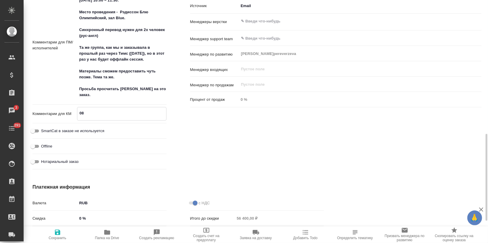
type textarea "x"
type textarea "08.1"
type textarea "x"
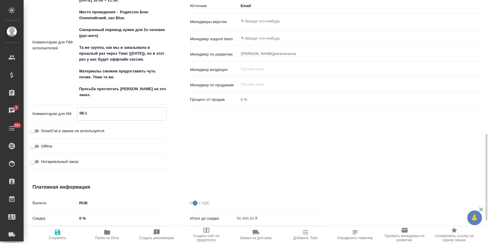
type textarea "x"
type textarea "08.10"
type textarea "x"
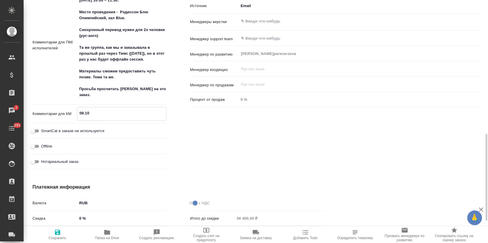
type textarea "x"
type textarea "08.10."
type textarea "x"
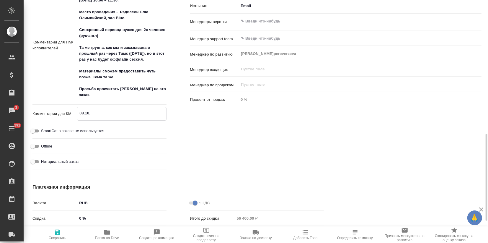
type textarea "08.10.:"
type textarea "x"
type textarea "08.10.:"
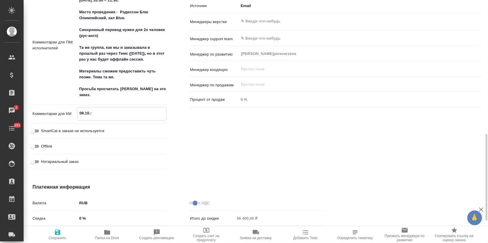
type textarea "x"
type textarea "08.10.: ж"
type textarea "x"
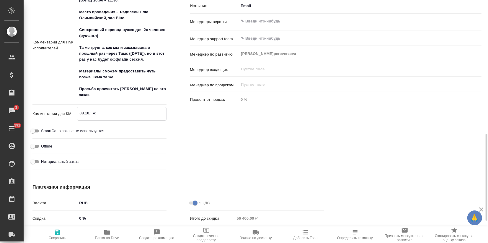
type textarea "x"
type textarea "08.10.: жд"
type textarea "x"
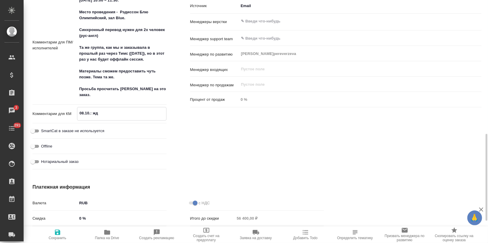
type textarea "x"
type textarea "08.10.: ждё"
type textarea "x"
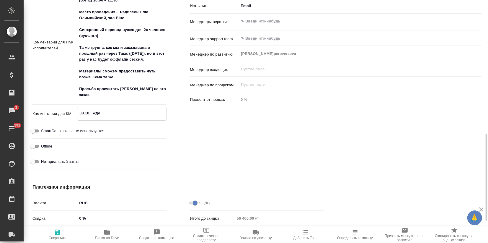
type textarea "08.10.: ждём"
type textarea "x"
type textarea "08.10.: ждём"
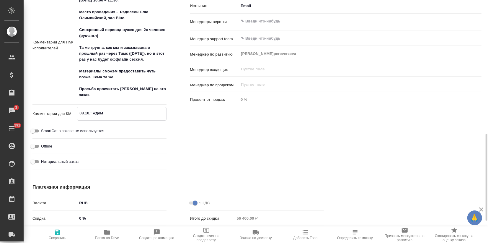
type textarea "x"
type textarea "08.10.: ждём Р"
type textarea "x"
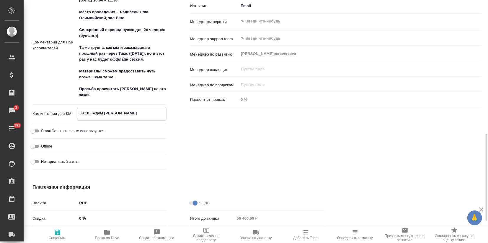
type textarea "x"
type textarea "08.10.: ждём РО"
type textarea "x"
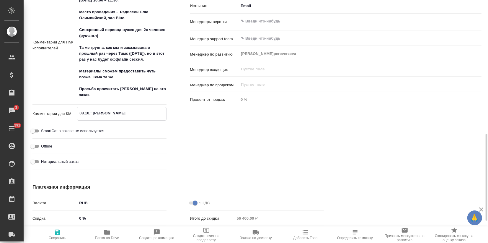
type textarea "x"
type textarea "08.10.: ждём РО"
type textarea "x"
type textarea "08.10.: ждём РО д"
type textarea "x"
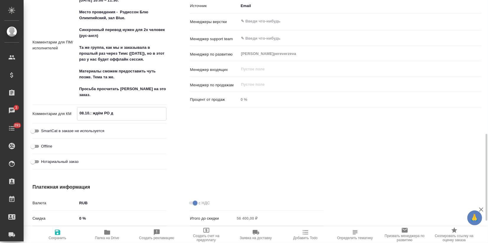
type textarea "x"
type textarea "08.10.: ждём РО дл"
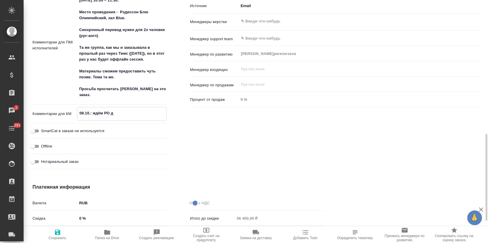
type textarea "x"
type textarea "08.10.: ждём РО для"
type textarea "x"
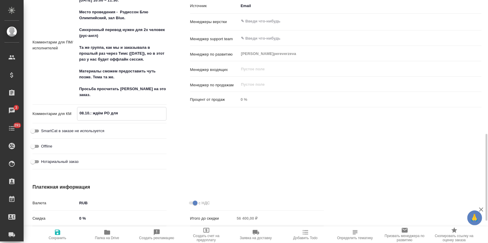
type textarea "x"
type textarea "08.10.: ждём РО для"
type textarea "x"
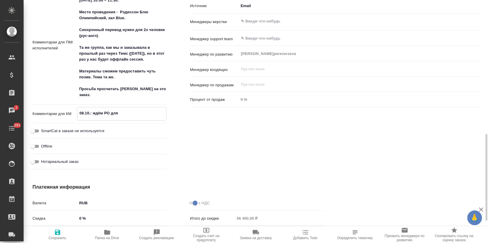
type textarea "x"
type textarea "08.10.: ждём РО для з"
type textarea "x"
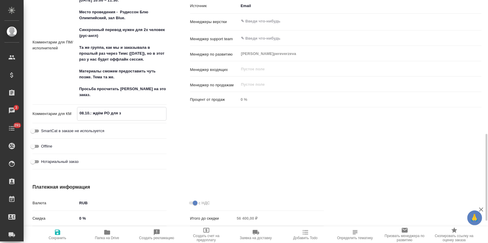
type textarea "08.10.: ждём РО для за"
type textarea "x"
type textarea "08.10.: ждём РО для зап"
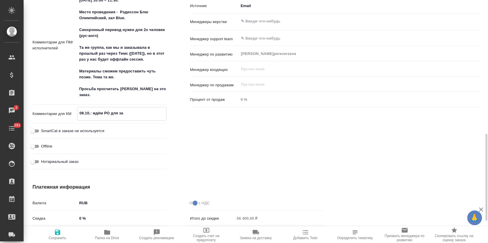
type textarea "x"
type textarea "08.10.: ждём РО для запу"
type textarea "x"
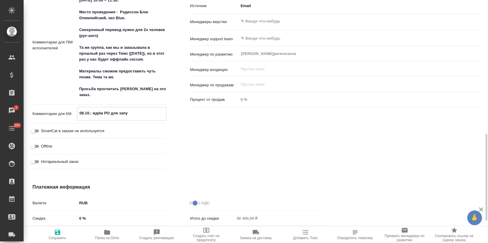
type textarea "x"
type textarea "08.10.: ждём РО для запус"
type textarea "x"
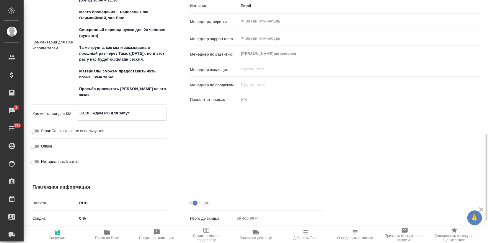
type textarea "x"
type textarea "08.10.: ждём РО для запуск"
type textarea "x"
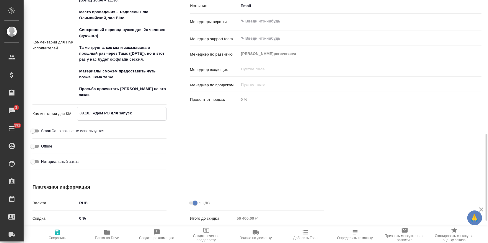
type textarea "08.10.: ждём РО для запуска"
type textarea "x"
type textarea "08.10.: ждём РО для запуска"
type textarea "x"
click at [56, 229] on icon "button" at bounding box center [57, 232] width 7 height 7
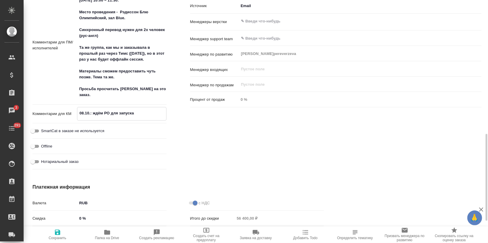
type textarea "x"
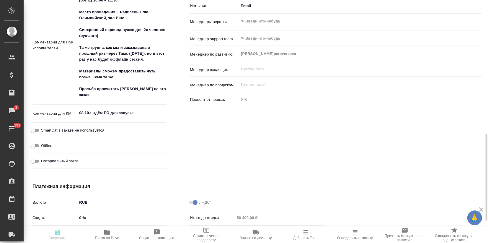
type textarea "x"
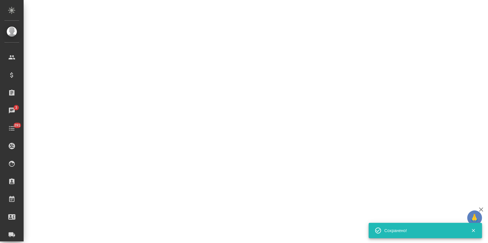
select select "RU"
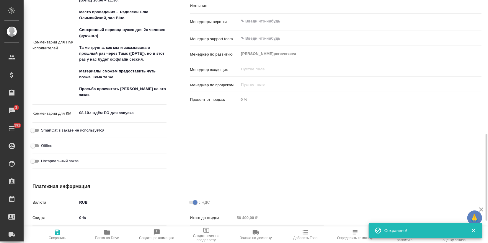
type textarea "x"
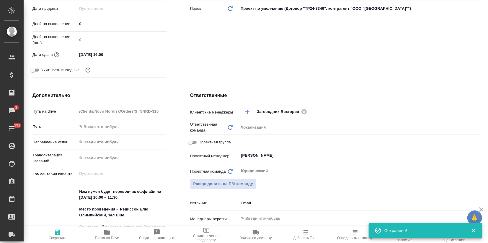
scroll to position [0, 0]
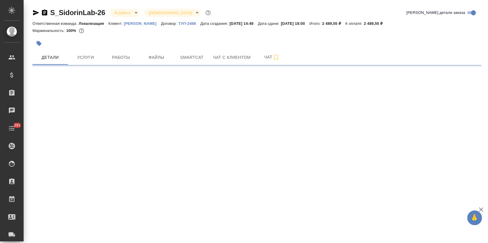
select select "RU"
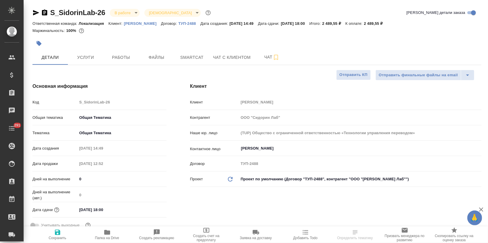
type textarea "x"
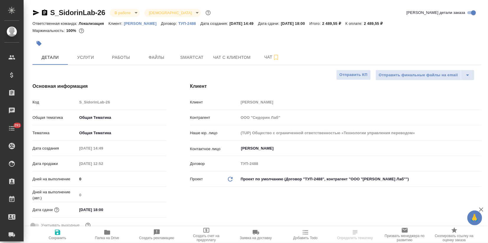
type textarea "x"
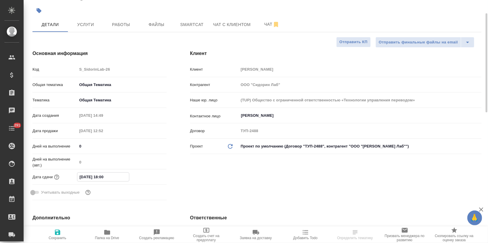
click at [83, 177] on input "08.10.2025 18:00" at bounding box center [103, 176] width 52 height 9
click at [83, 175] on input "08.10.2025 18:00" at bounding box center [103, 176] width 52 height 9
drag, startPoint x: 79, startPoint y: 176, endPoint x: 84, endPoint y: 177, distance: 5.1
click at [84, 177] on input "08.10.2025 18:00" at bounding box center [103, 176] width 52 height 9
type input "11.02.0251 80:0_"
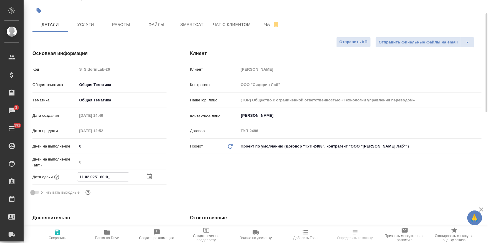
type textarea "x"
type input "10.10.2025 18:00"
type textarea "x"
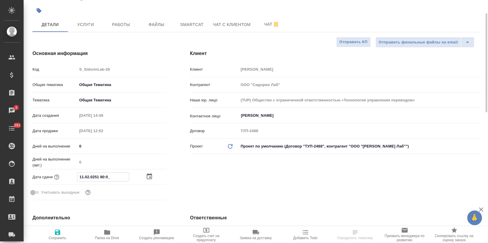
type textarea "x"
click at [104, 177] on input "10.10.2025 18:00" at bounding box center [103, 176] width 52 height 9
type input "10.10.2025 16:00"
type textarea "x"
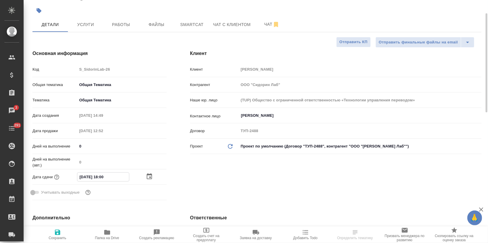
type textarea "x"
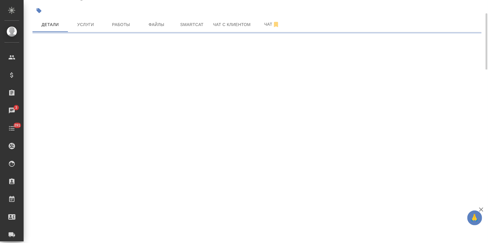
select select "RU"
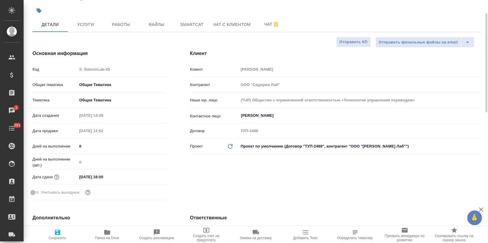
type textarea "x"
drag, startPoint x: 83, startPoint y: 177, endPoint x: 67, endPoint y: 177, distance: 15.9
click at [67, 178] on div "Дата сдачи 08.10.2025 18:00" at bounding box center [99, 177] width 134 height 10
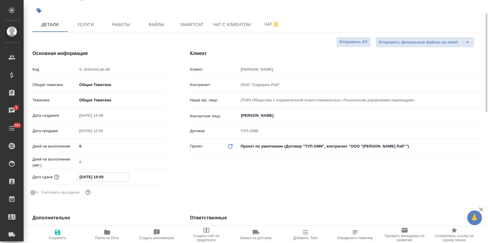
type input "11.02.0251 80:0_"
type textarea "x"
type input "10.10.2025 18:00"
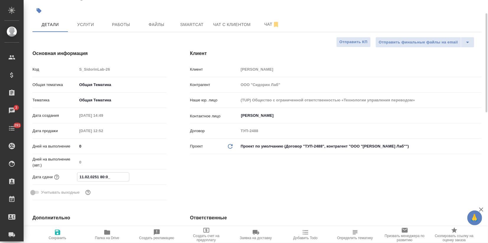
type textarea "x"
click at [102, 177] on input "10.10.2025 18:00" at bounding box center [103, 176] width 52 height 9
type input "10.10.2025 16:00"
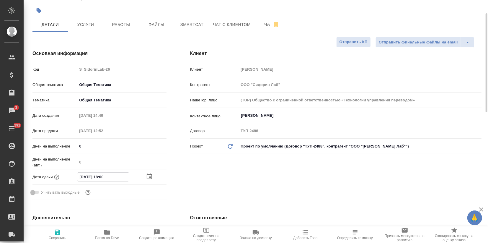
type textarea "x"
type input "10.10.2025 16:00"
click at [58, 232] on icon "button" at bounding box center [57, 231] width 5 height 5
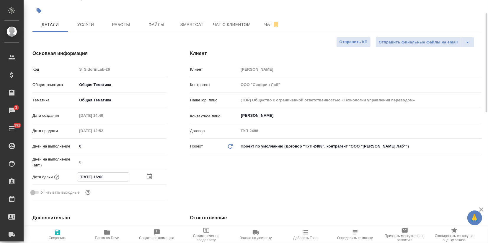
type textarea "x"
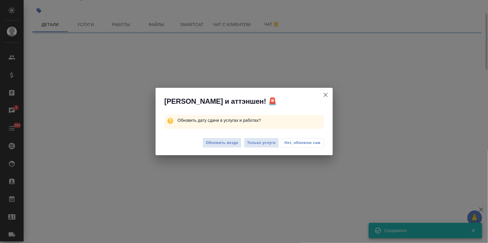
select select "RU"
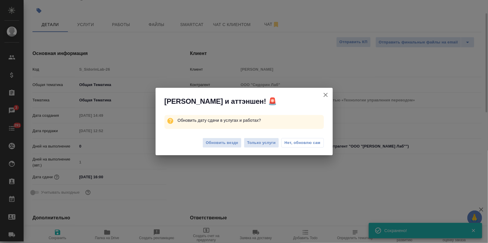
type textarea "x"
click at [210, 144] on span "Обновить везде" at bounding box center [222, 142] width 32 height 7
type textarea "x"
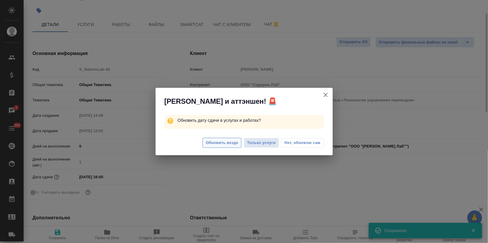
type textarea "x"
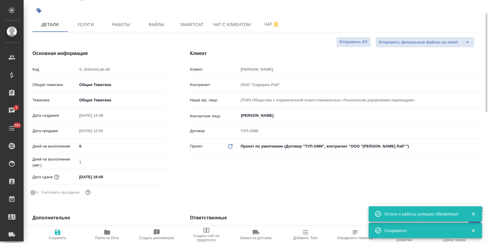
type textarea "x"
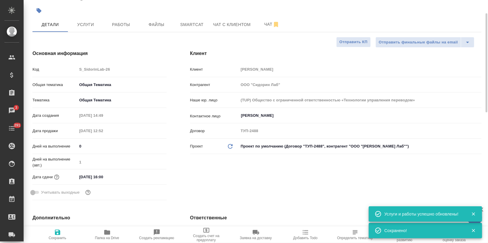
type textarea "x"
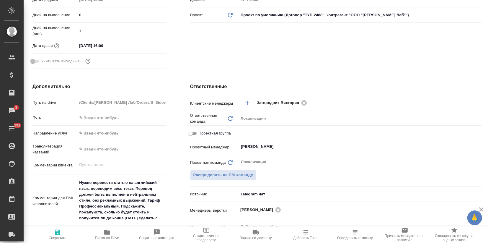
scroll to position [197, 0]
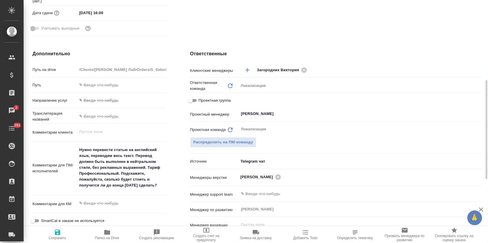
type textarea "x"
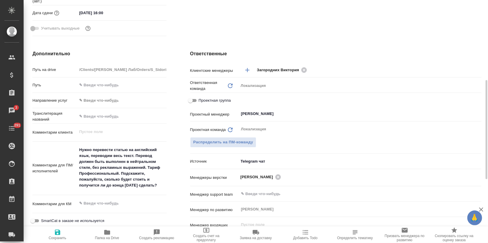
type textarea "x"
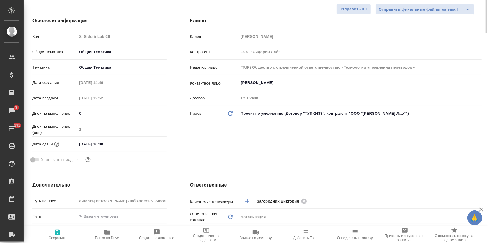
scroll to position [0, 0]
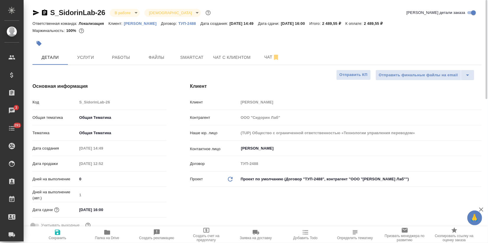
type textarea "x"
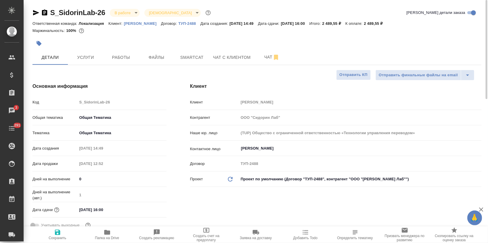
type textarea "x"
select select "RU"
